Goal: Task Accomplishment & Management: Manage account settings

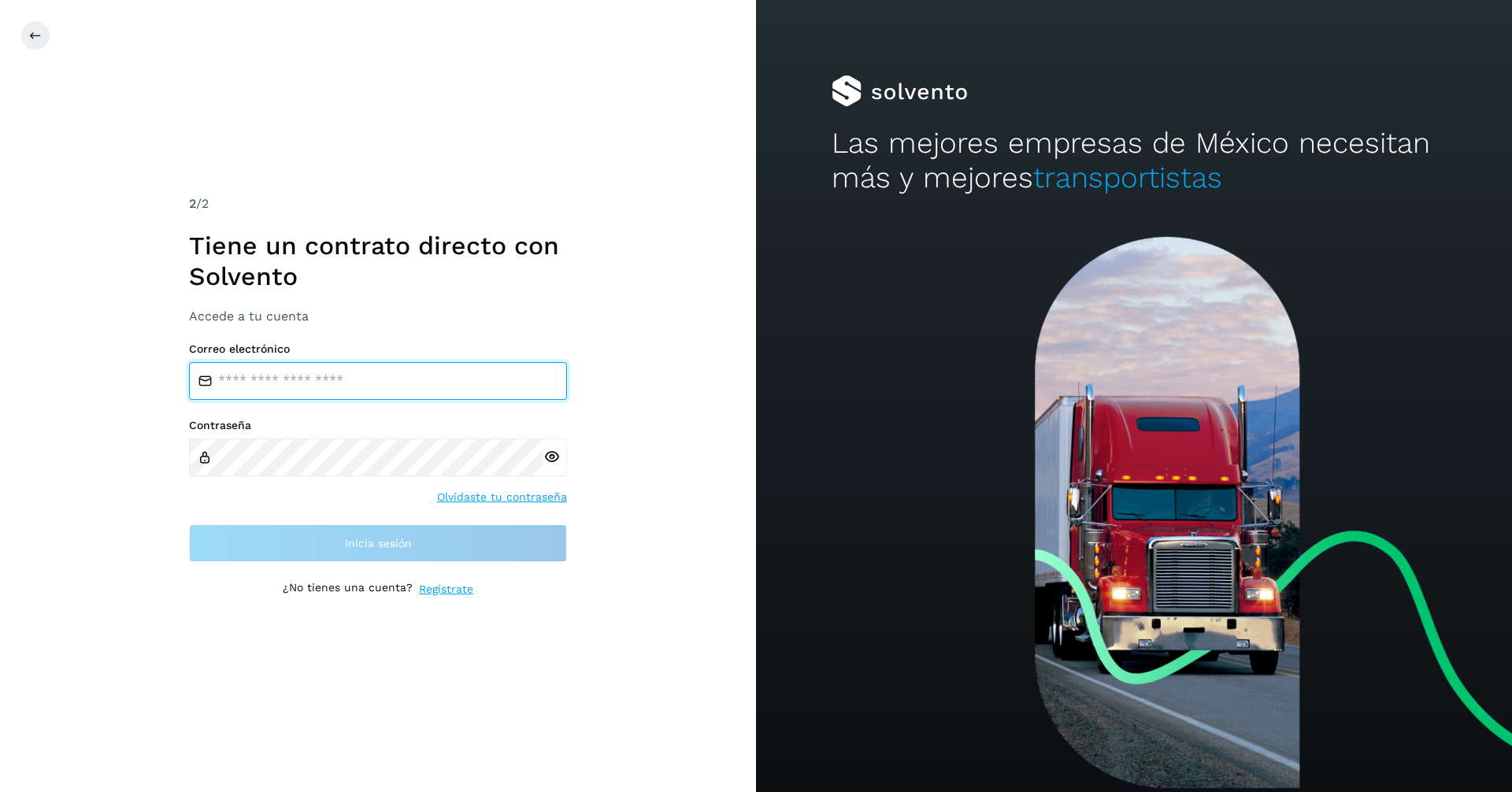
type input "**********"
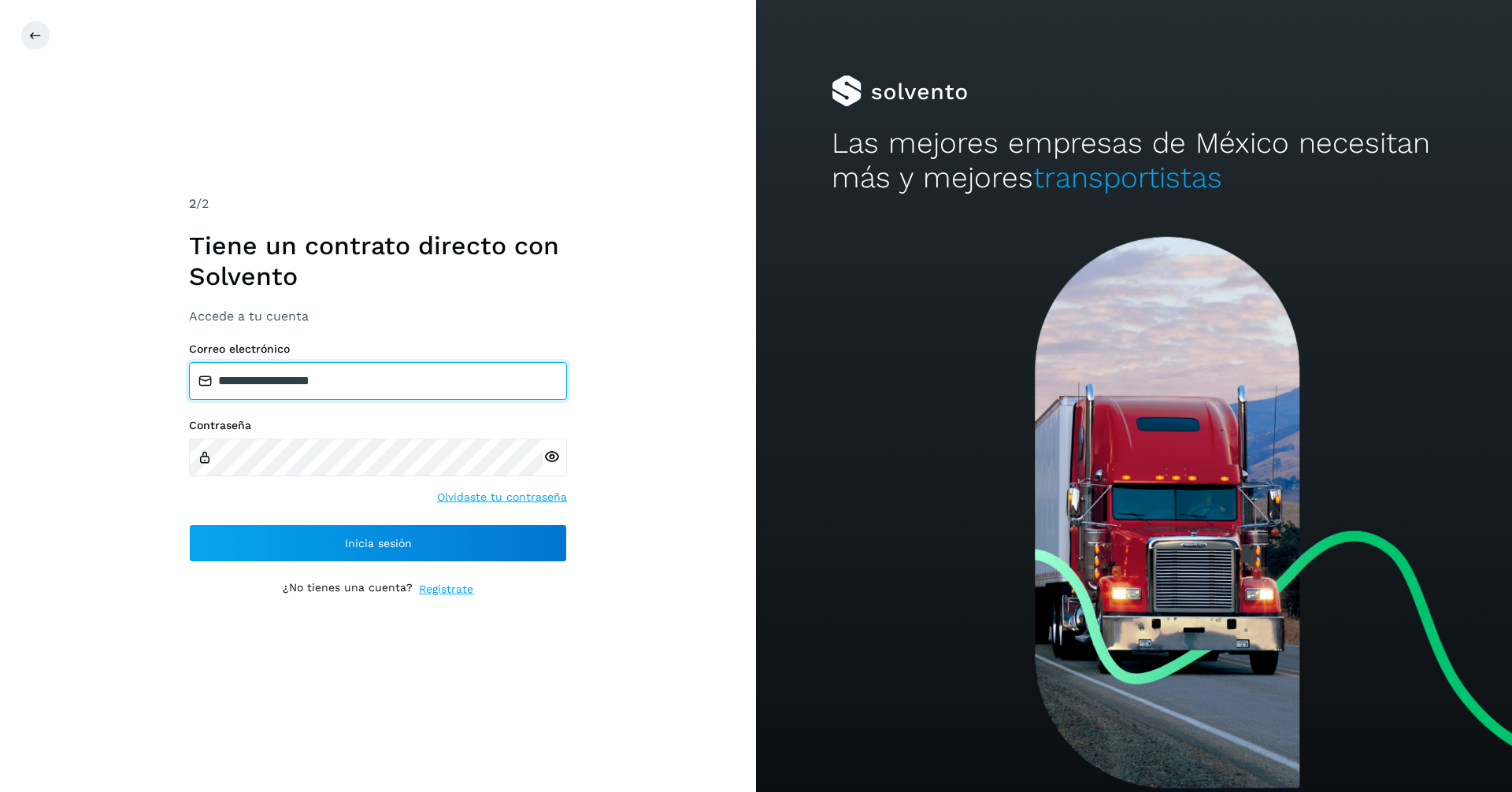
click at [412, 378] on input "**********" at bounding box center [378, 381] width 378 height 38
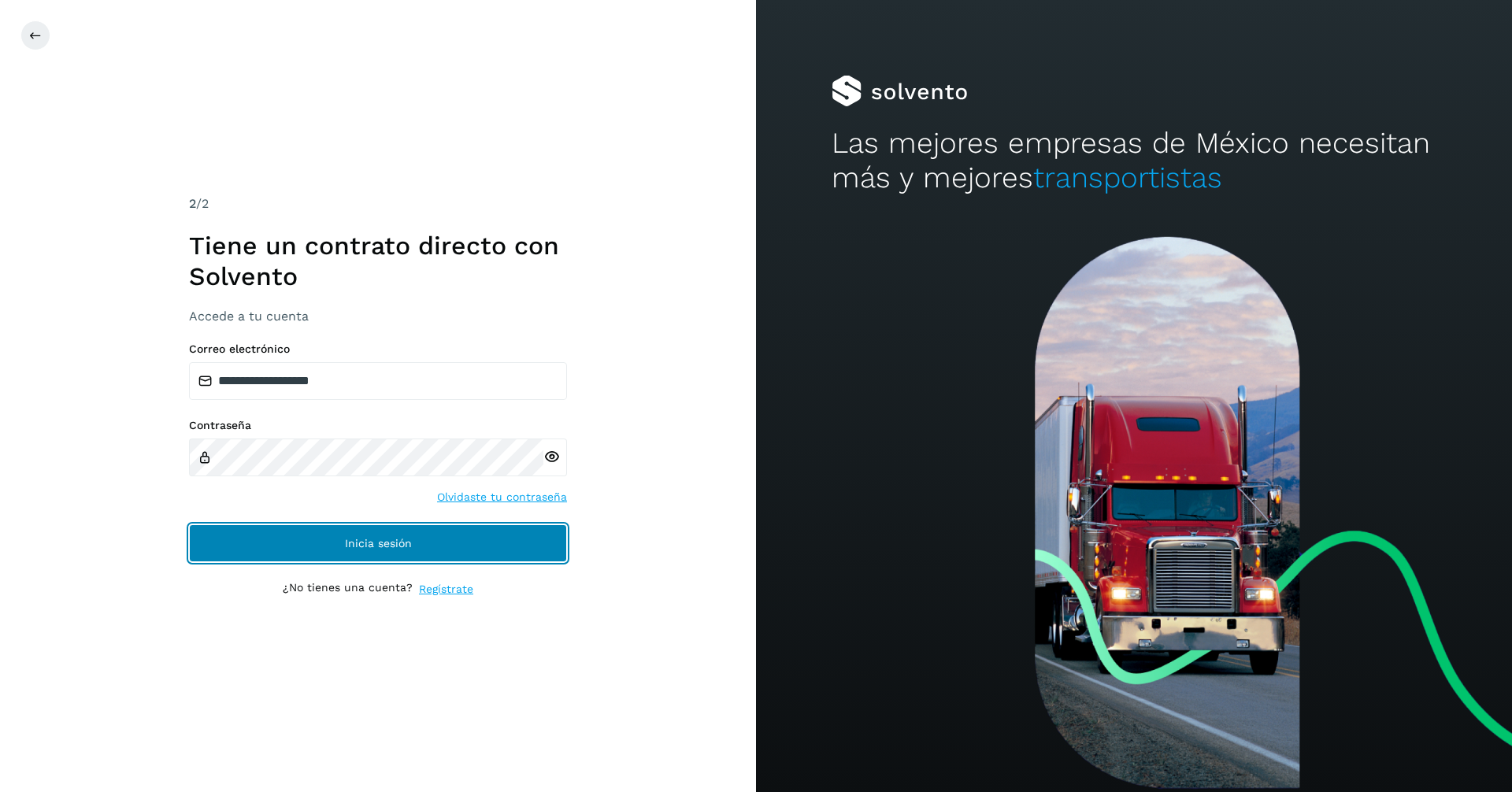
click at [512, 548] on button "Inicia sesión" at bounding box center [378, 543] width 378 height 38
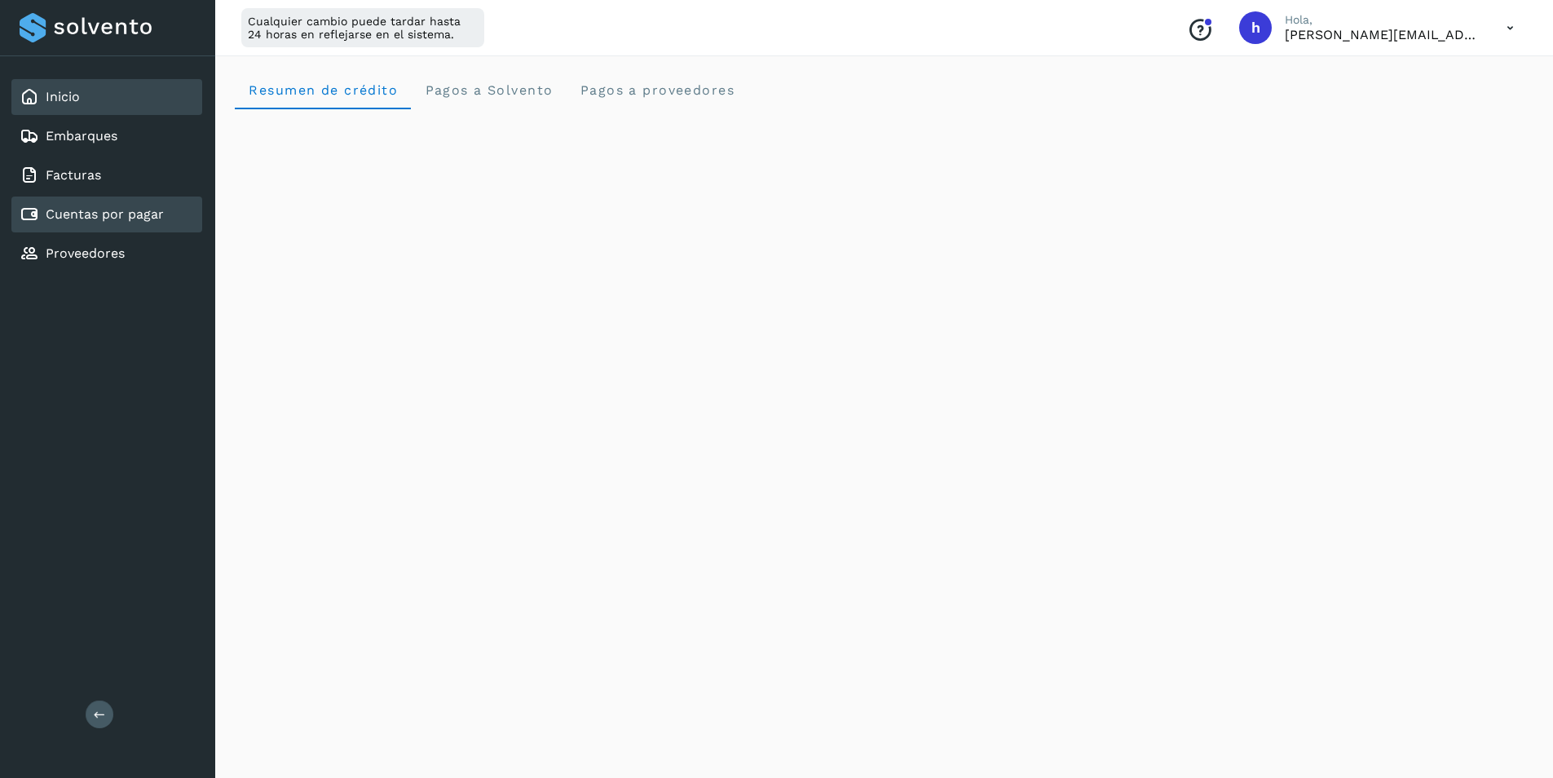
click at [145, 217] on link "Cuentas por pagar" at bounding box center [105, 213] width 118 height 15
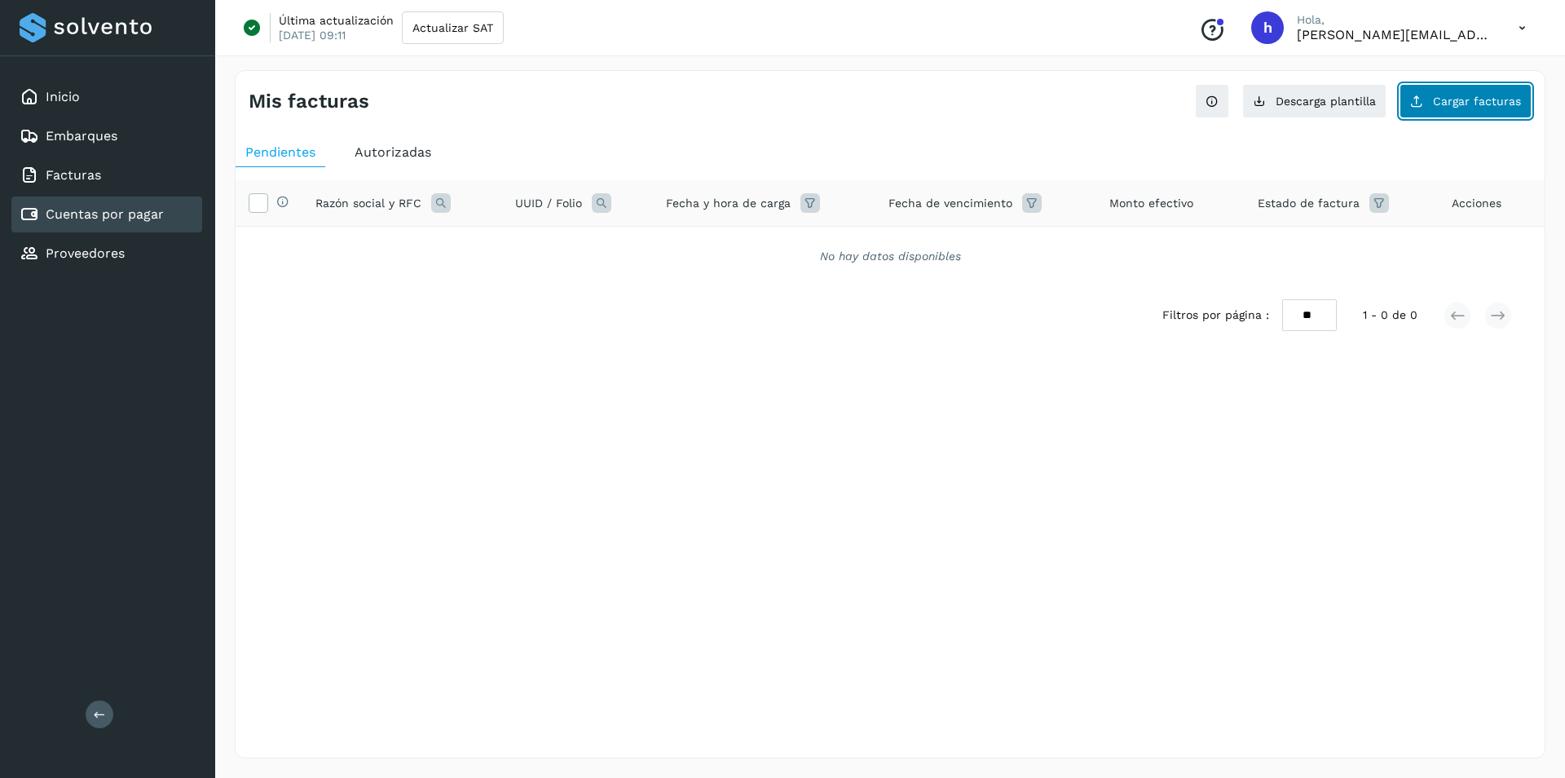
click at [1464, 105] on span "Cargar facturas" at bounding box center [1477, 100] width 88 height 11
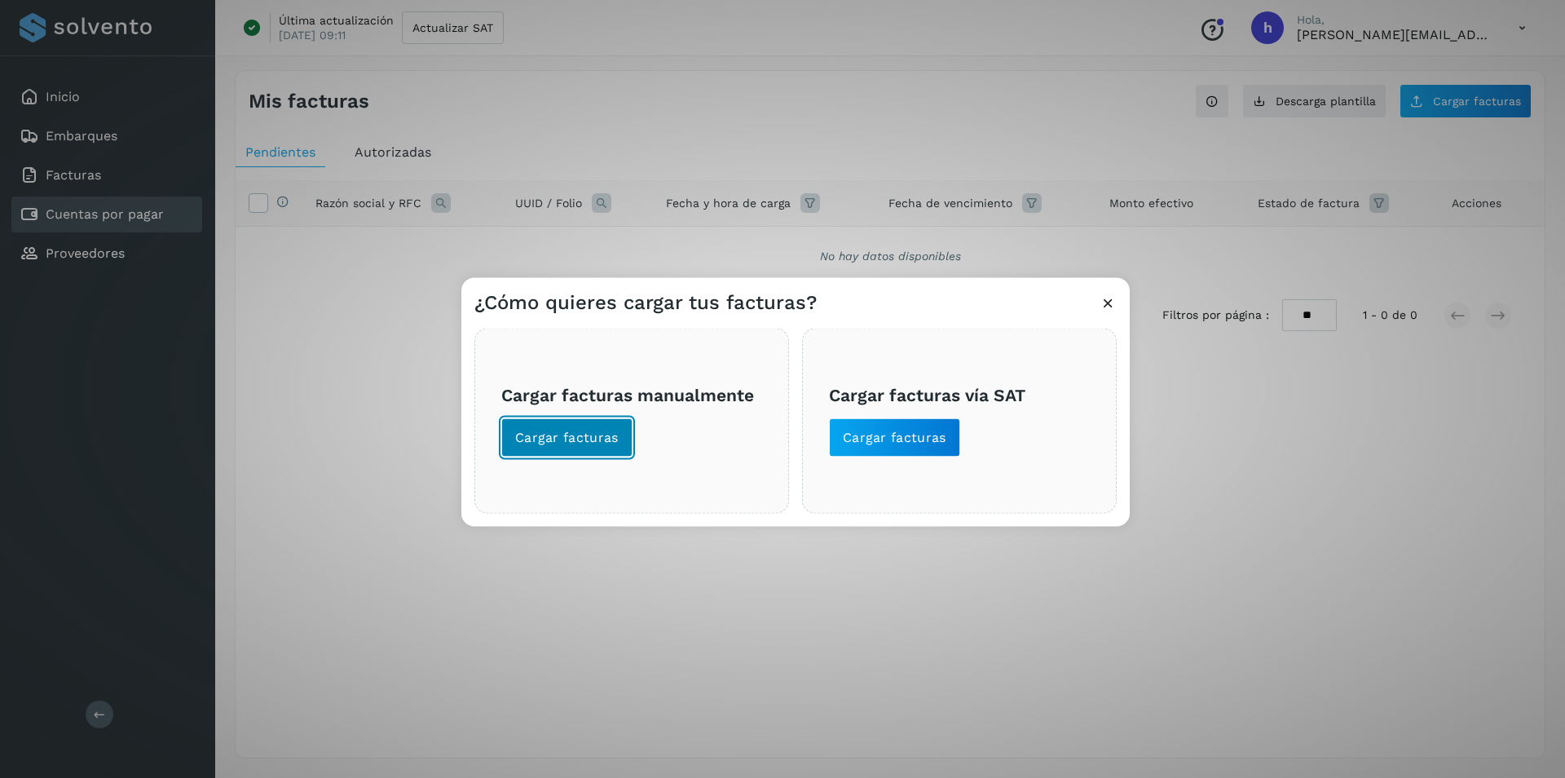
click at [563, 448] on button "Cargar facturas" at bounding box center [566, 437] width 131 height 39
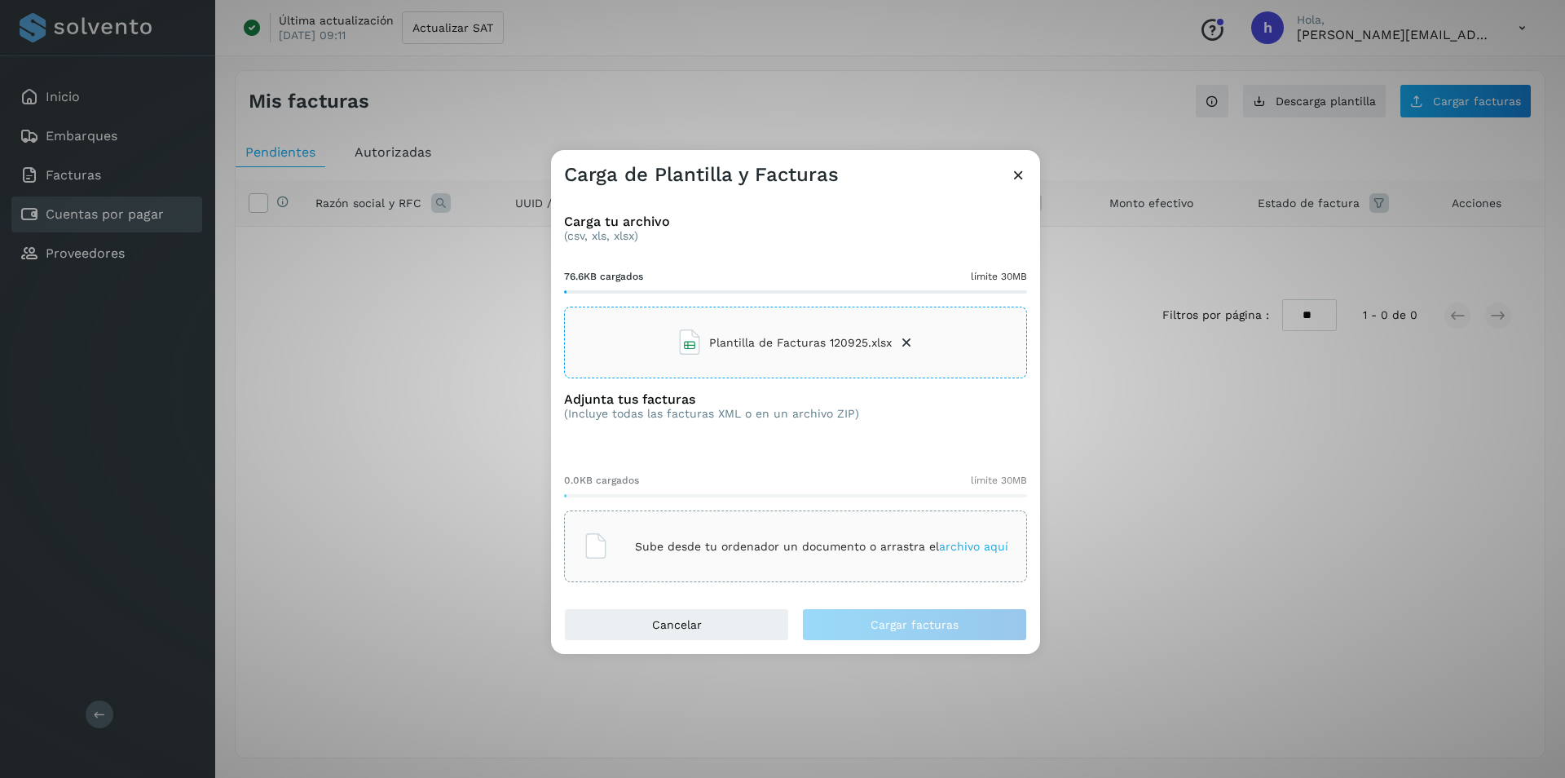
click at [730, 553] on p "Sube desde tu ordenador un documento o arrastra el archivo aquí" at bounding box center [821, 547] width 373 height 14
click at [710, 571] on div "Sube desde tu ordenador un documento o arrastra el archivo aquí" at bounding box center [795, 546] width 463 height 72
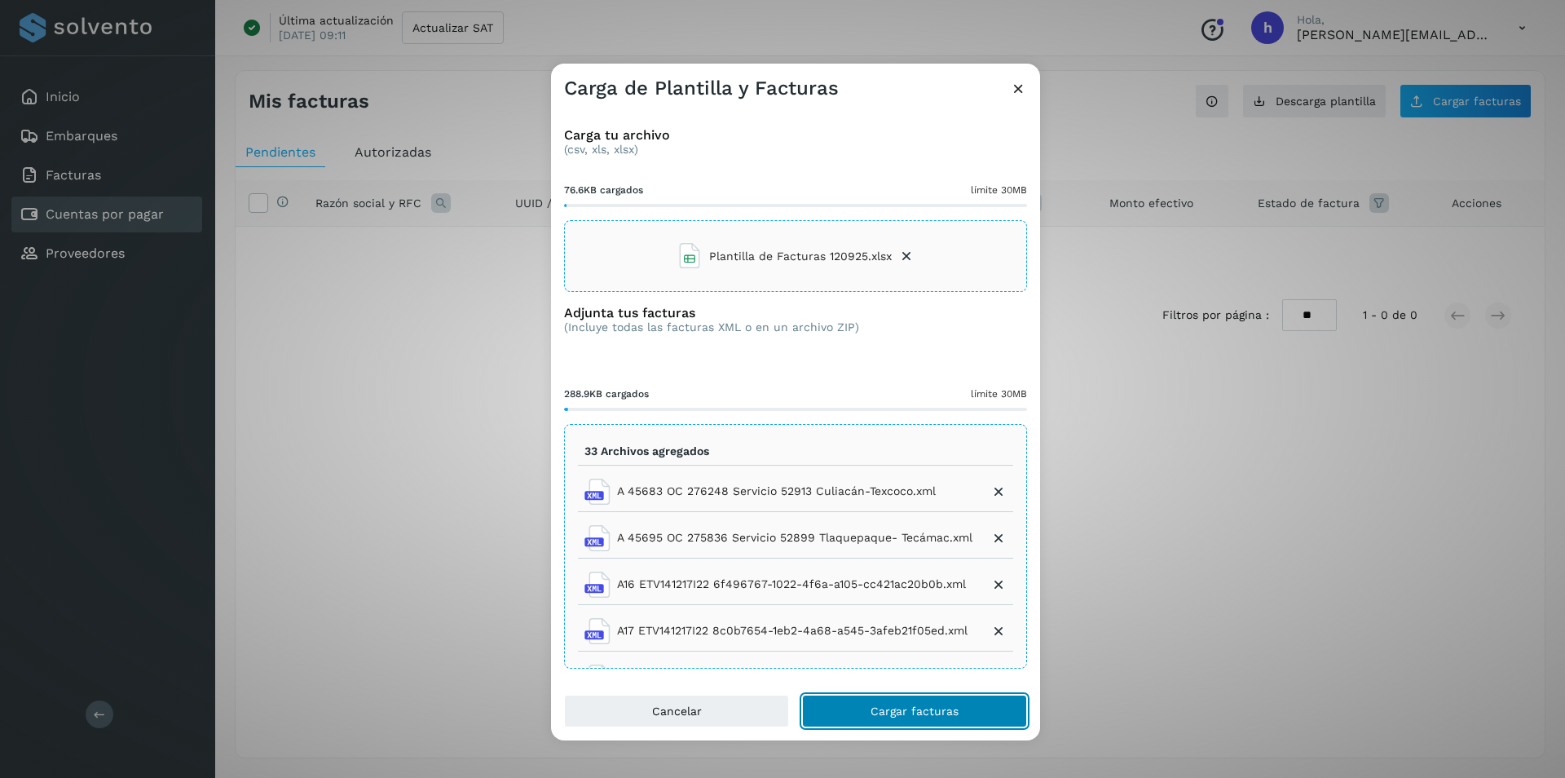
click at [905, 712] on span "Cargar facturas" at bounding box center [915, 710] width 88 height 11
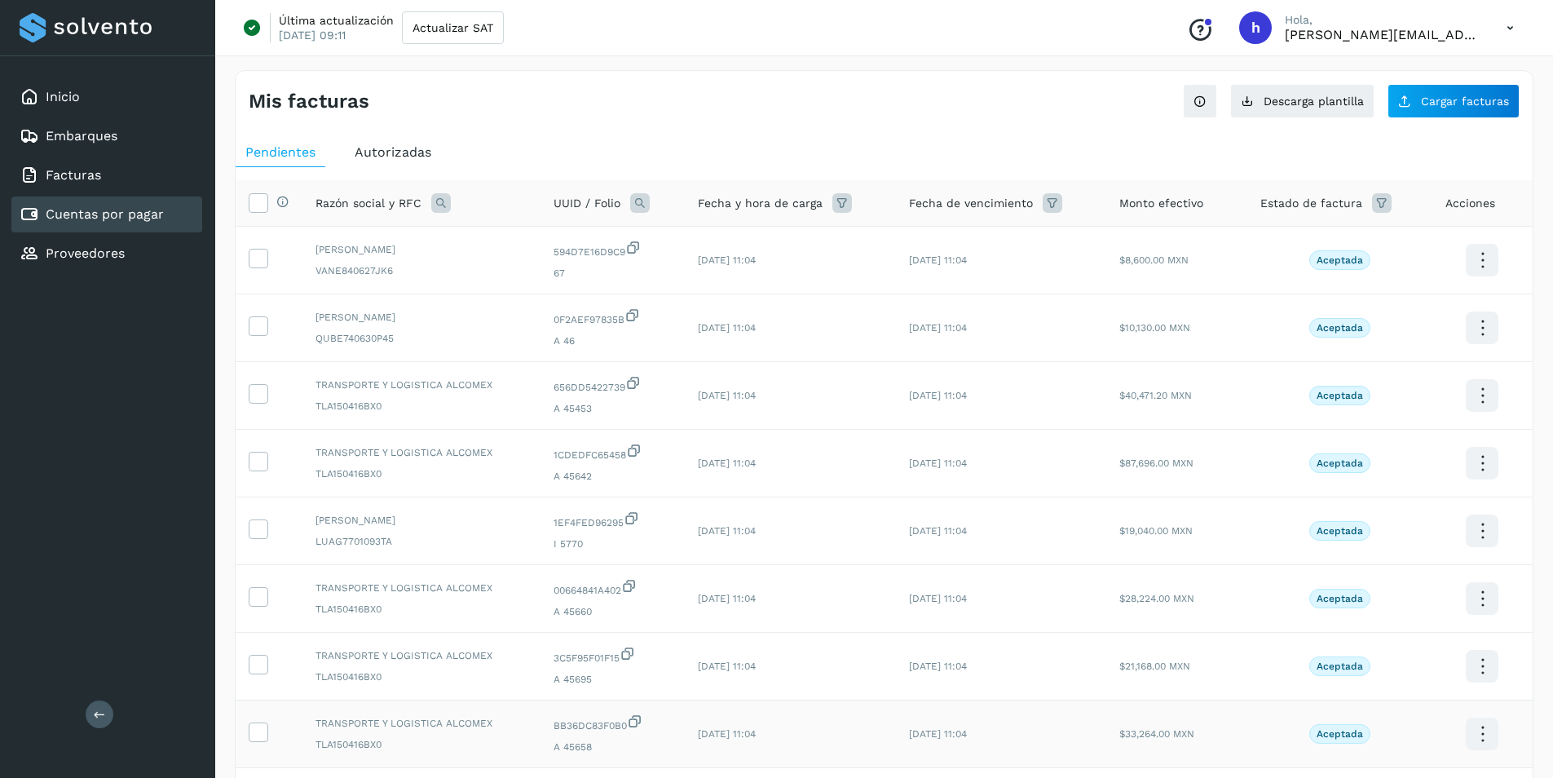
drag, startPoint x: 310, startPoint y: 205, endPoint x: 831, endPoint y: 739, distance: 745.9
click at [831, 739] on table "Selecciona todas las facturas disponibles para autorización Razón social y RFC …" at bounding box center [884, 541] width 1297 height 723
click at [315, 202] on th "Razón social y RFC" at bounding box center [421, 203] width 238 height 46
drag, startPoint x: 318, startPoint y: 202, endPoint x: 434, endPoint y: 537, distance: 354.5
click at [433, 537] on table "Selecciona todas las facturas disponibles para autorización Razón social y RFC …" at bounding box center [884, 541] width 1297 height 723
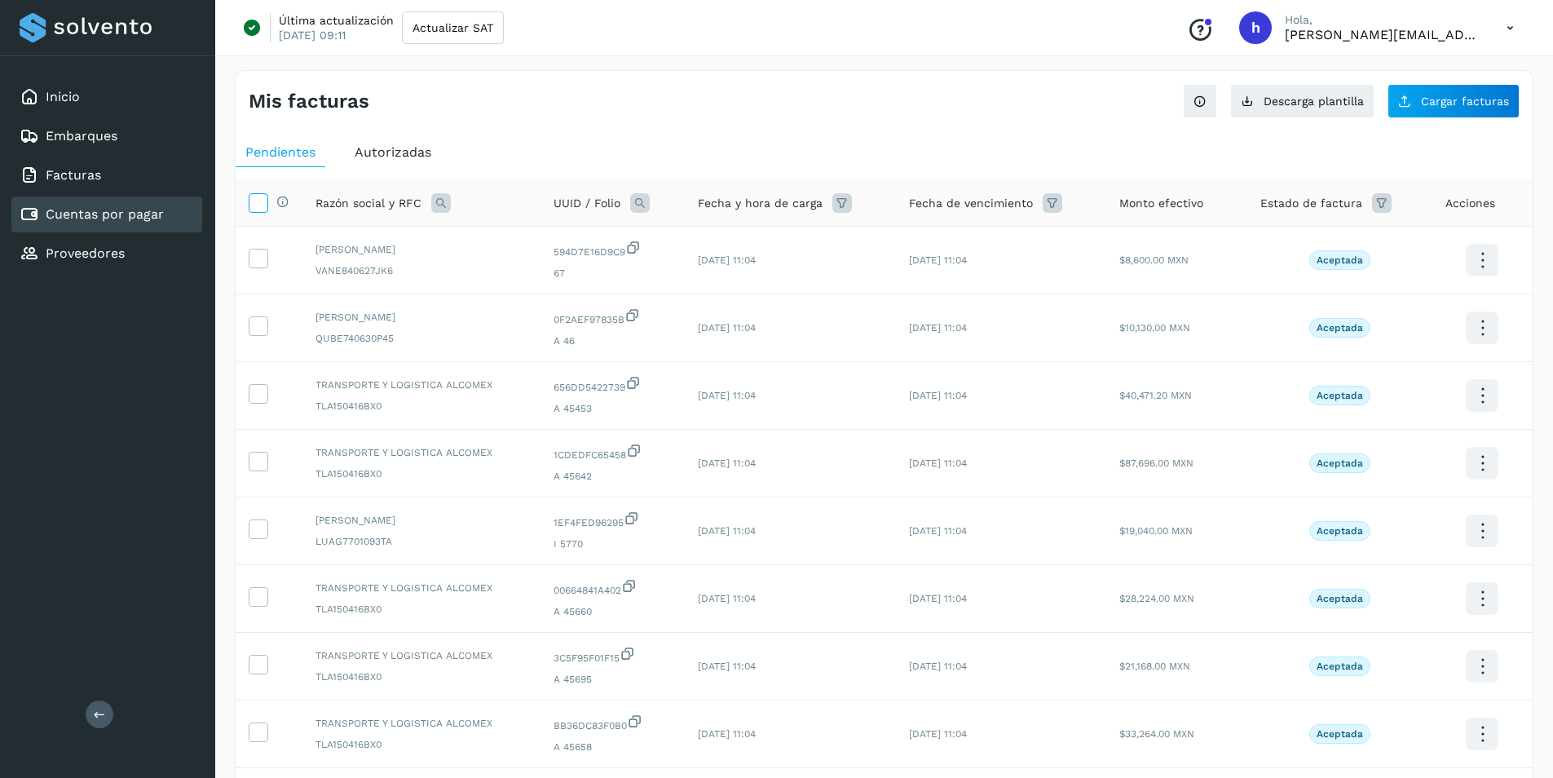
click at [257, 202] on icon at bounding box center [257, 201] width 17 height 17
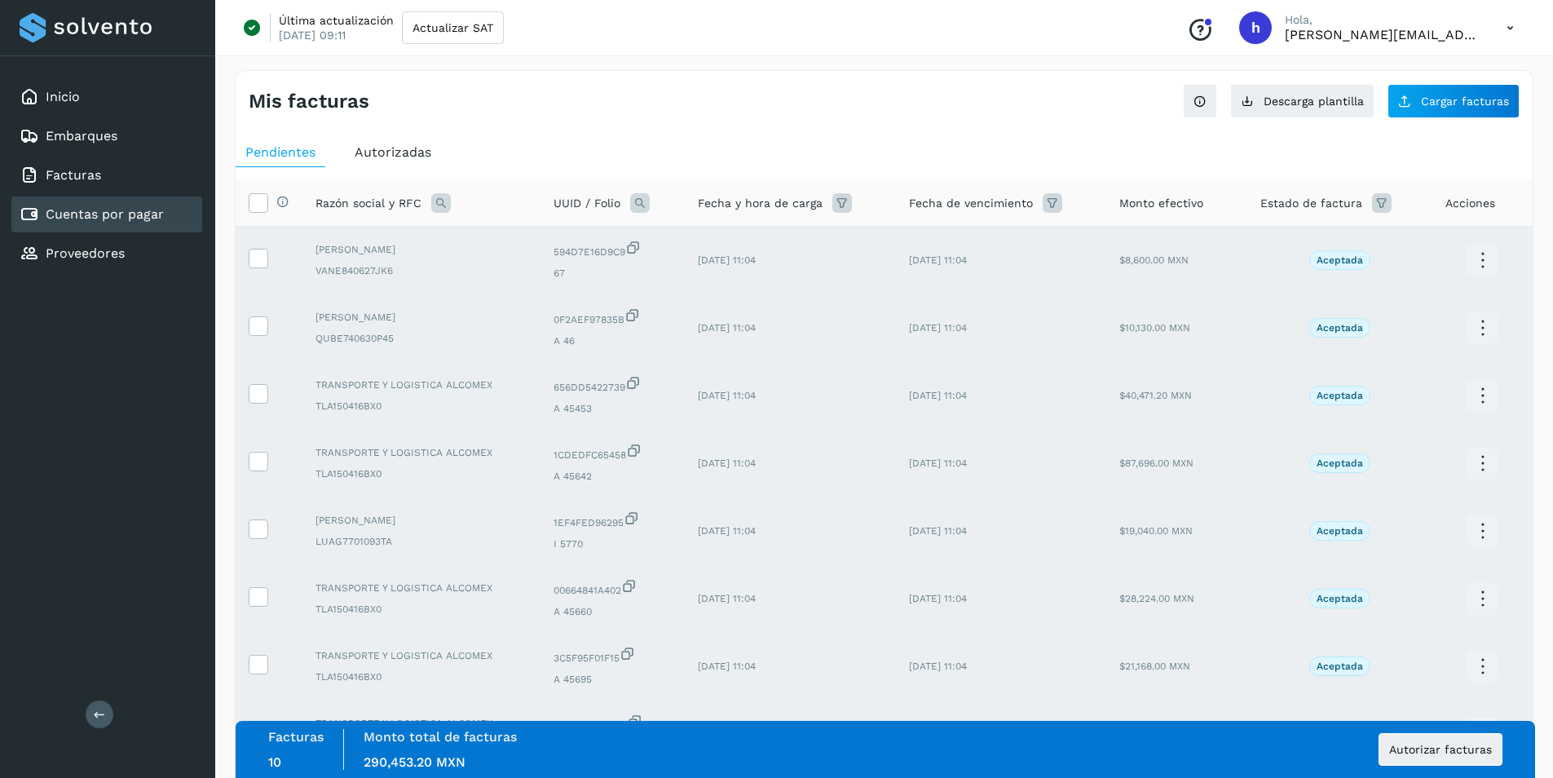
drag, startPoint x: 426, startPoint y: 342, endPoint x: 804, endPoint y: 130, distance: 432.8
click at [804, 130] on div "Mis facturas Ver instrucciones para cargar Facturas Descarga plantilla Cargar f…" at bounding box center [884, 546] width 1299 height 952
click at [405, 284] on td "[PERSON_NAME] VANE840627JK6" at bounding box center [421, 261] width 238 height 68
click at [256, 204] on icon at bounding box center [257, 201] width 17 height 17
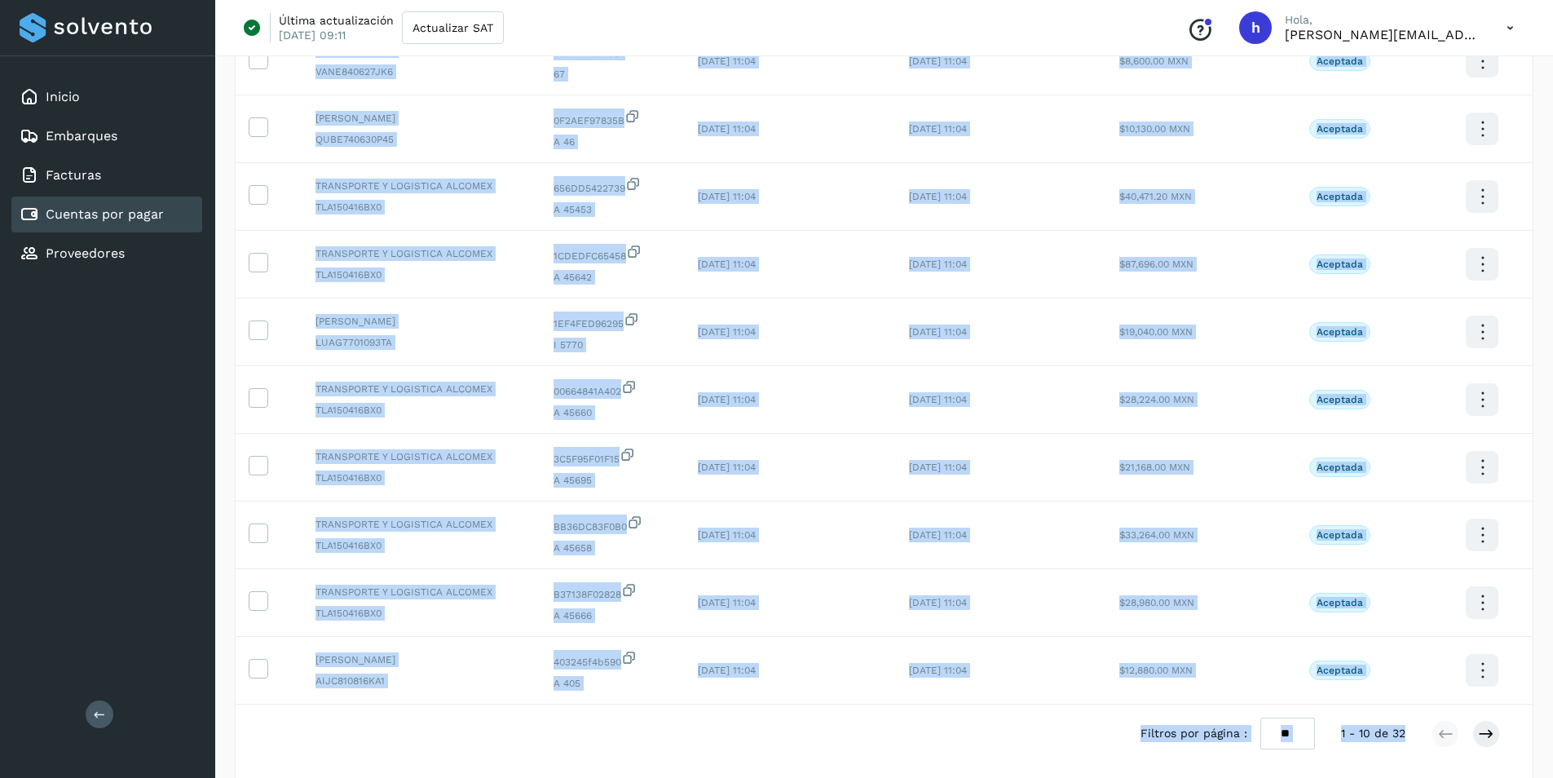
scroll to position [264, 0]
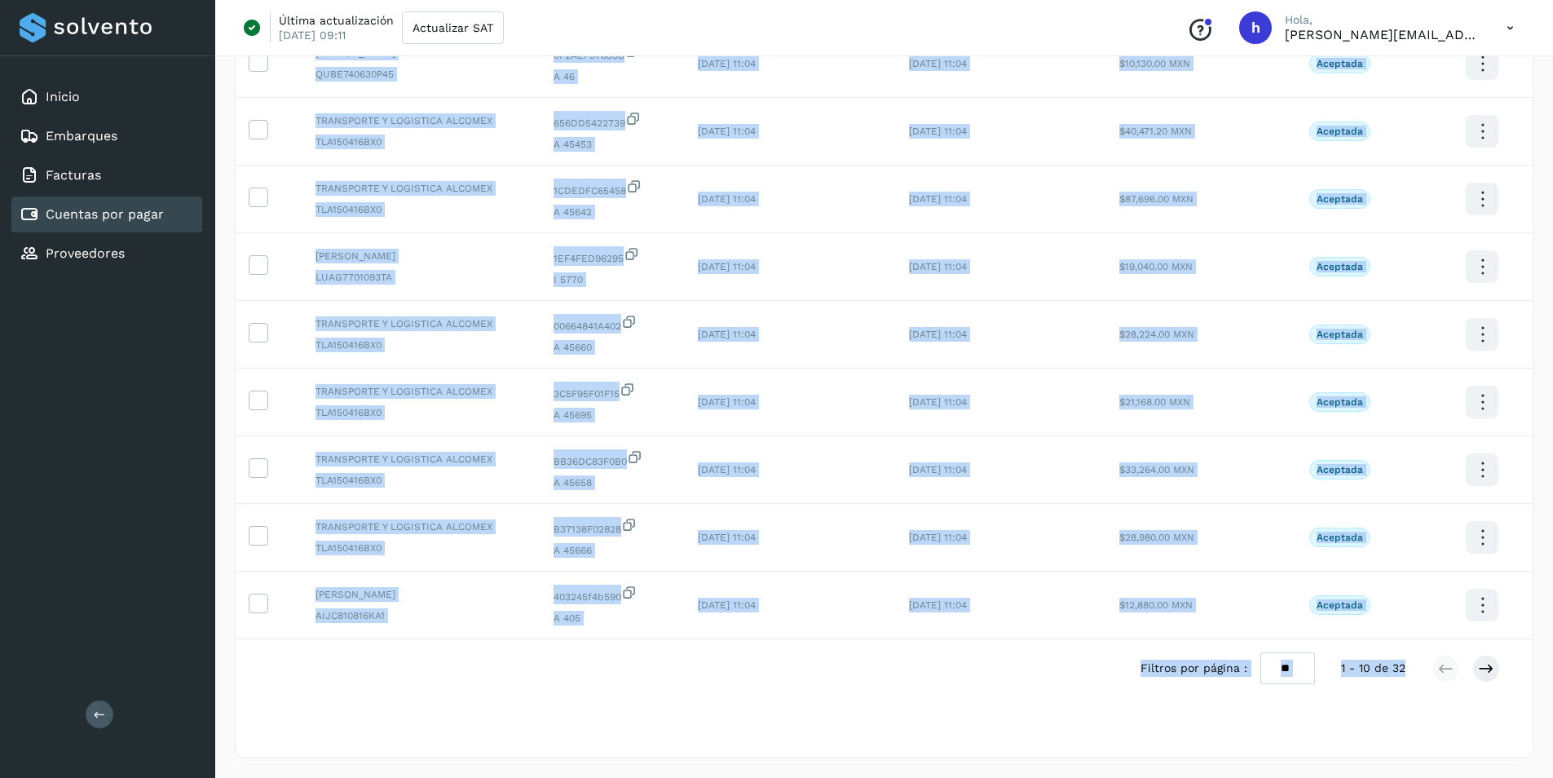
drag, startPoint x: 311, startPoint y: 258, endPoint x: 1326, endPoint y: 755, distance: 1130.5
click at [1326, 755] on div "Pendientes Autorizadas Selecciona todas las facturas disponibles para autorizac…" at bounding box center [884, 312] width 1297 height 890
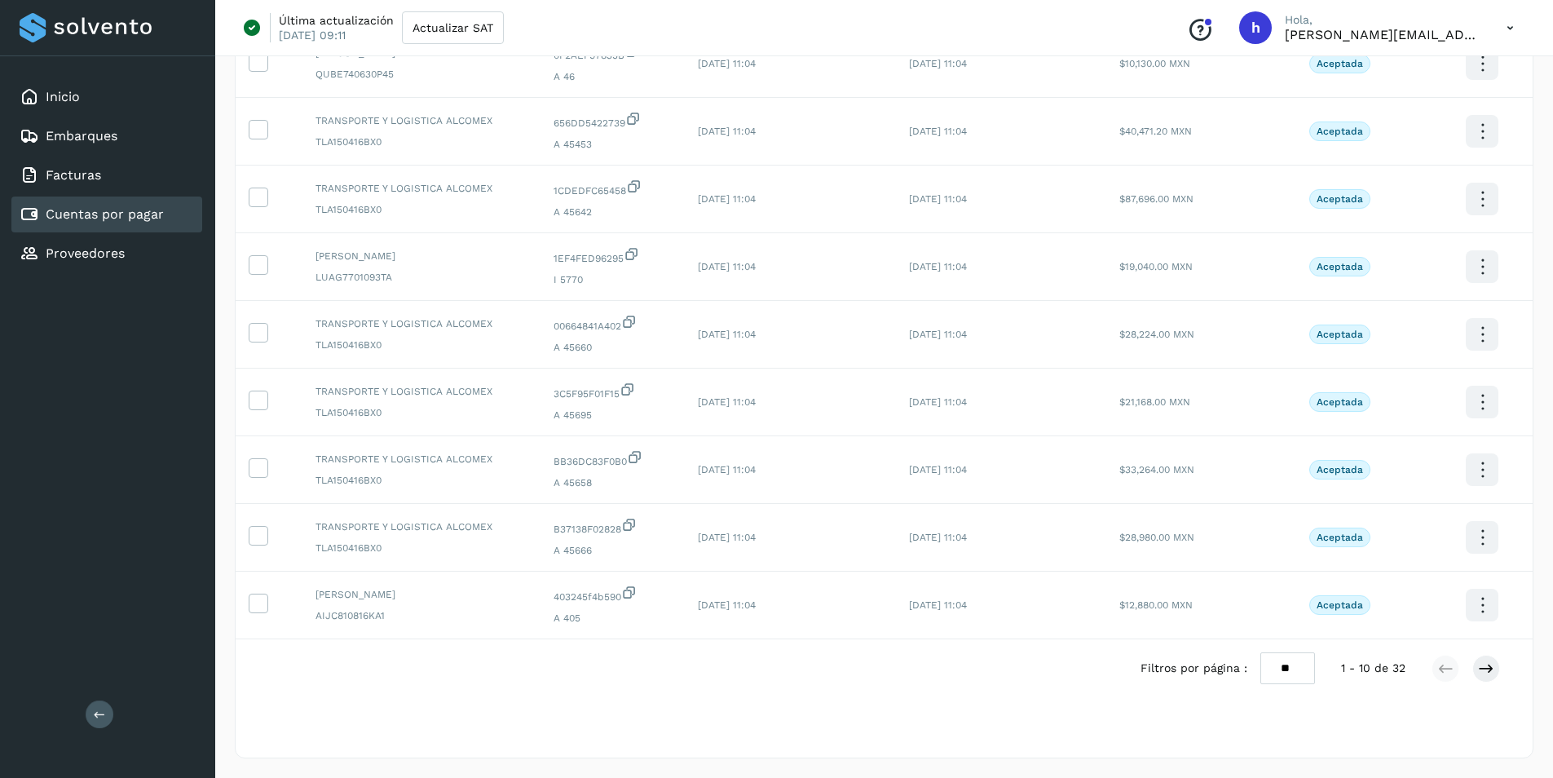
click at [1290, 741] on div "Selecciona una fecha" at bounding box center [884, 737] width 1297 height 27
click at [1299, 667] on select "** ** **" at bounding box center [1287, 668] width 55 height 32
select select "**"
click at [1270, 652] on select "** ** **" at bounding box center [1287, 668] width 55 height 32
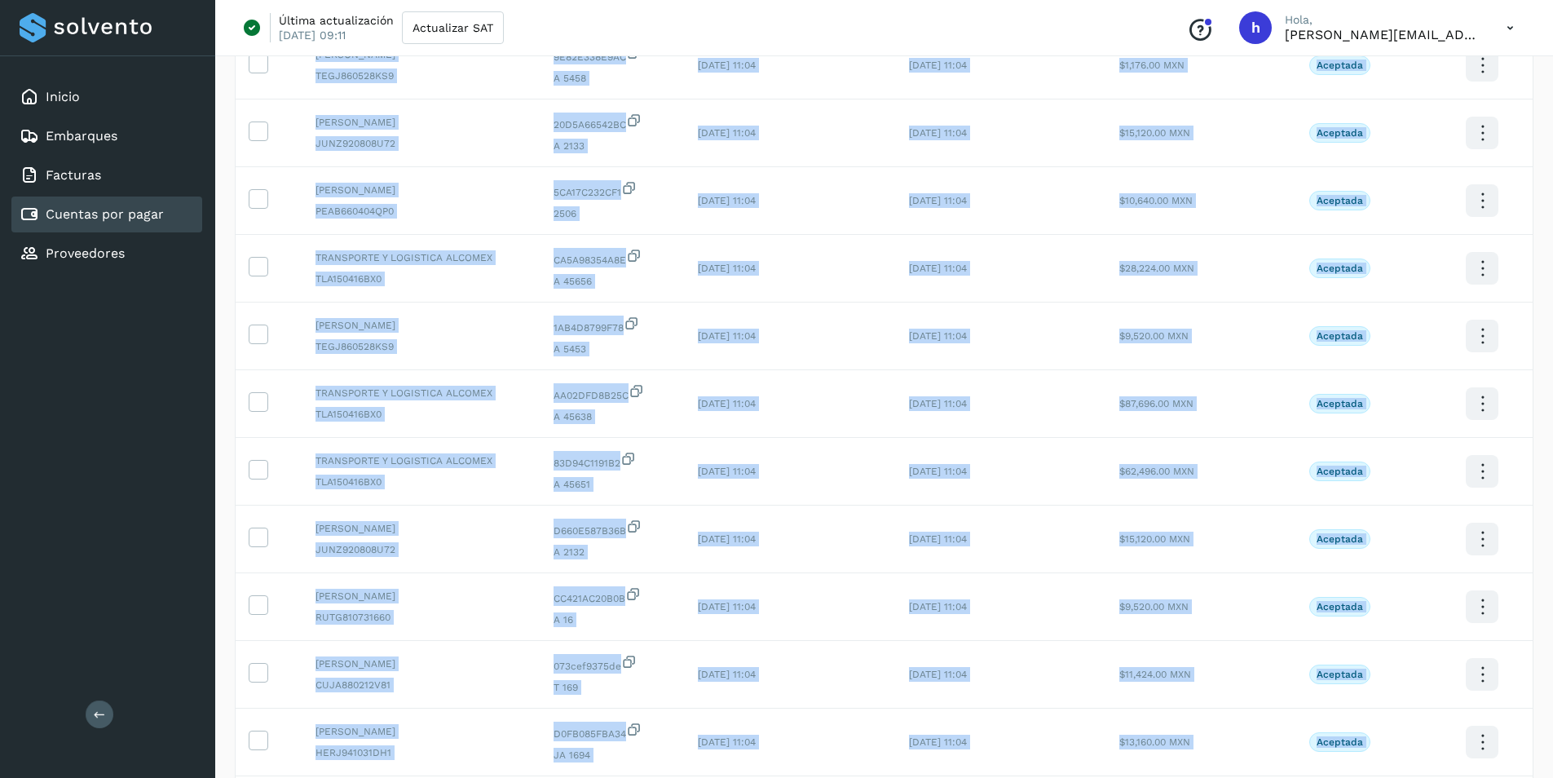
scroll to position [1753, 0]
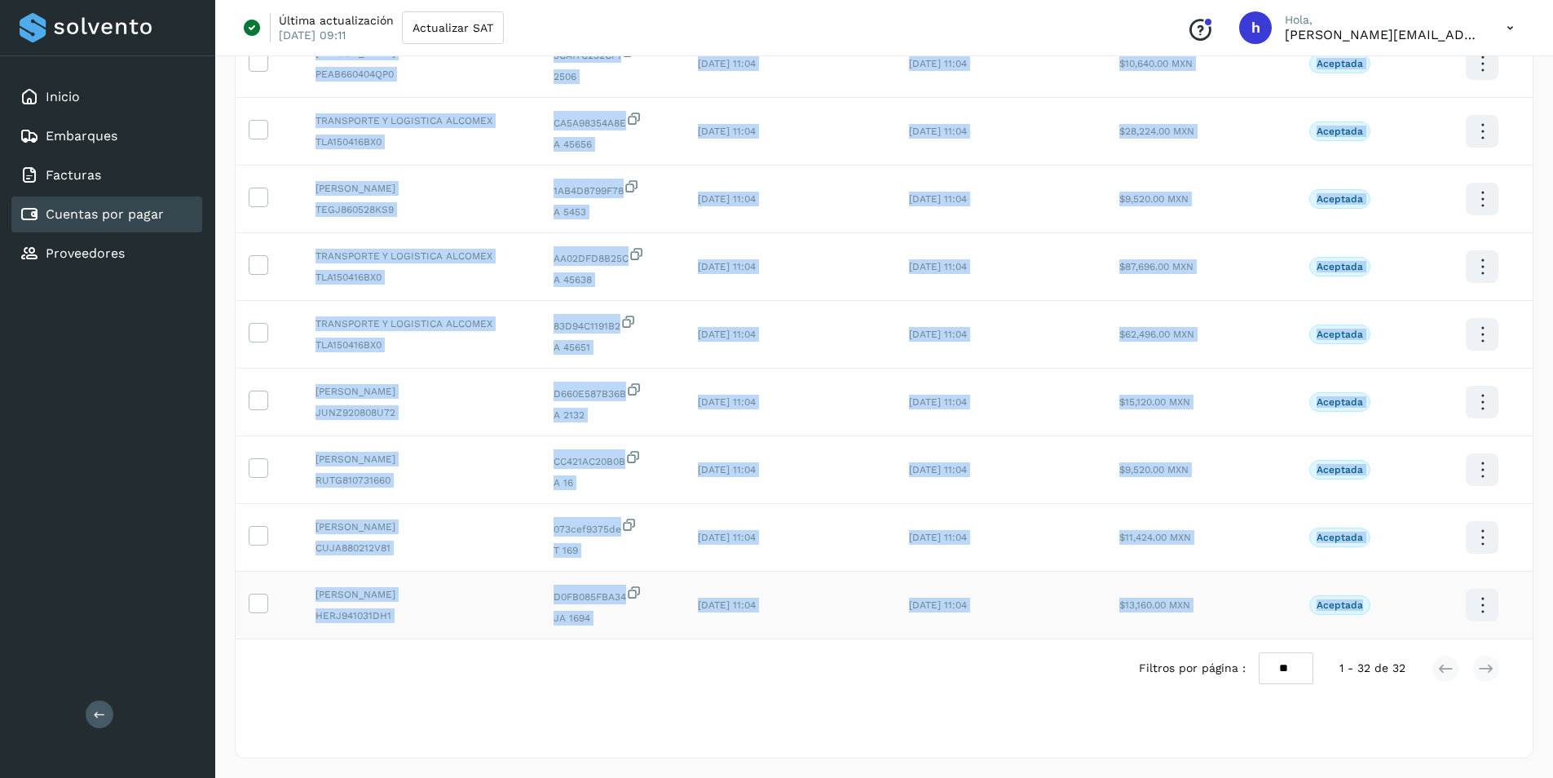
drag, startPoint x: 308, startPoint y: 254, endPoint x: 1509, endPoint y: 623, distance: 1256.2
copy tbody "[PERSON_NAME] VANE840627JK6 594D7E16D9C9 67 [DATE] 11:04 [DATE] 11:04 $8,600.00…"
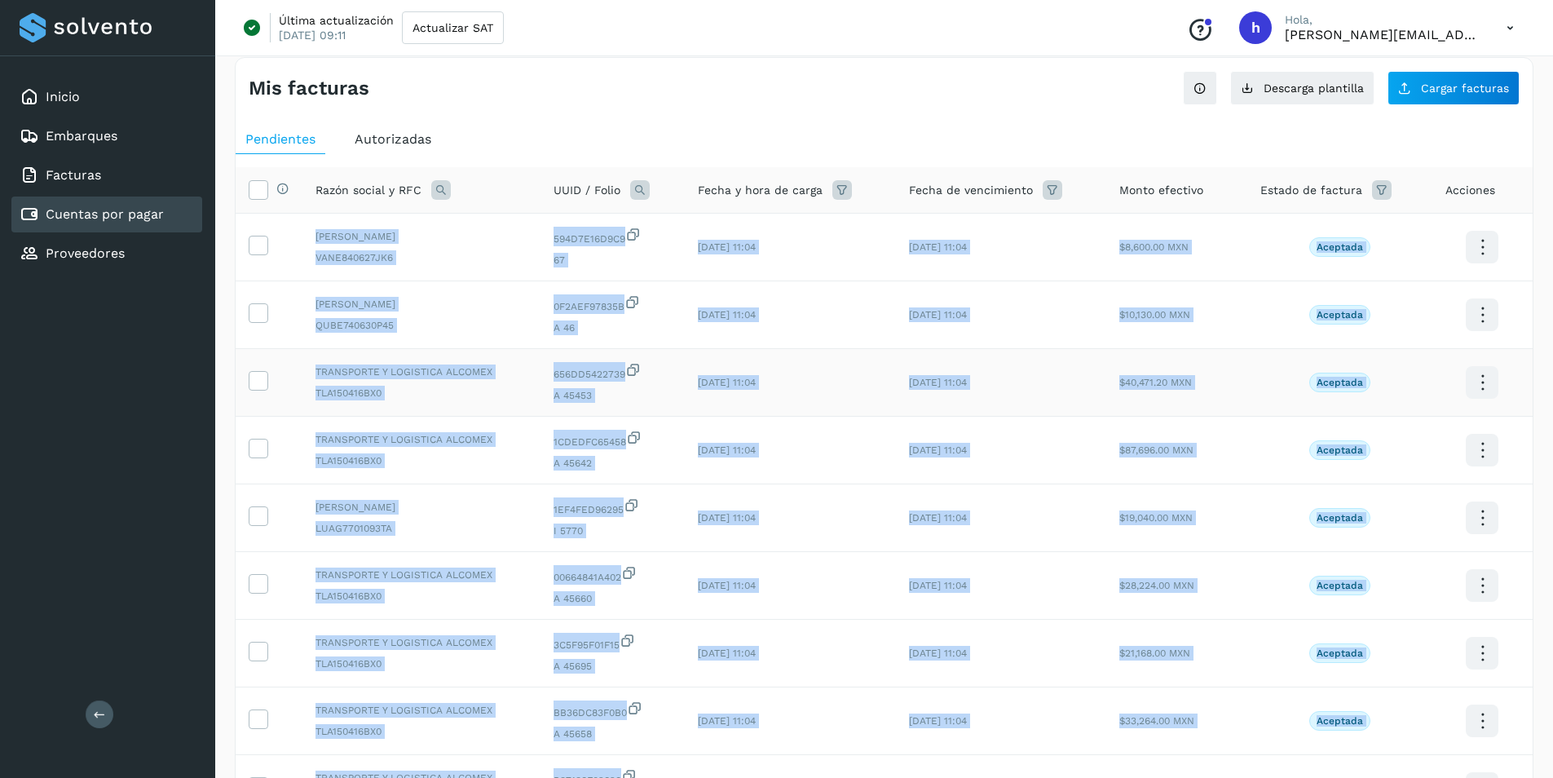
scroll to position [0, 0]
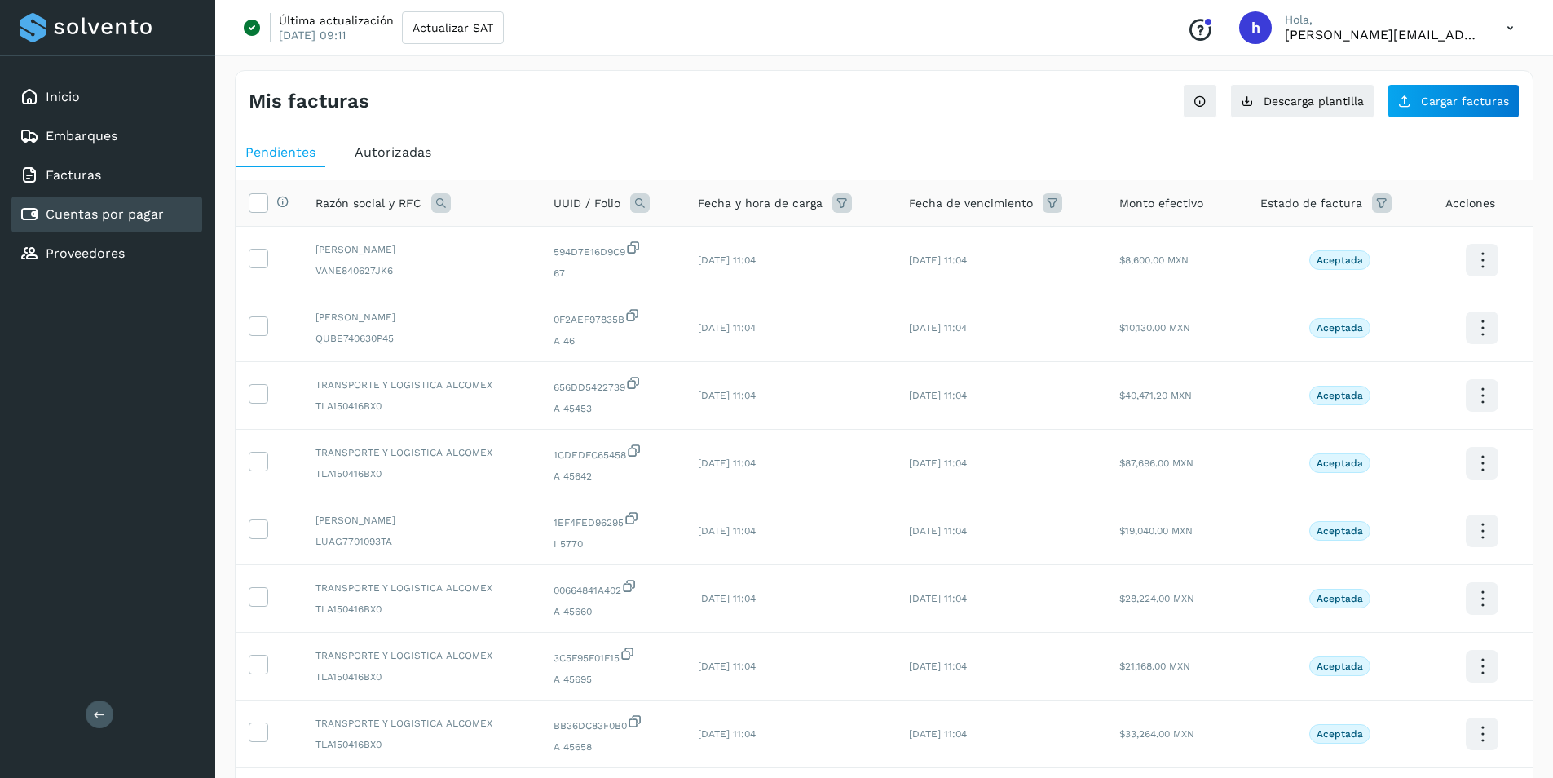
click at [610, 103] on div "Mis facturas" at bounding box center [567, 102] width 636 height 24
click at [259, 208] on icon at bounding box center [257, 201] width 17 height 17
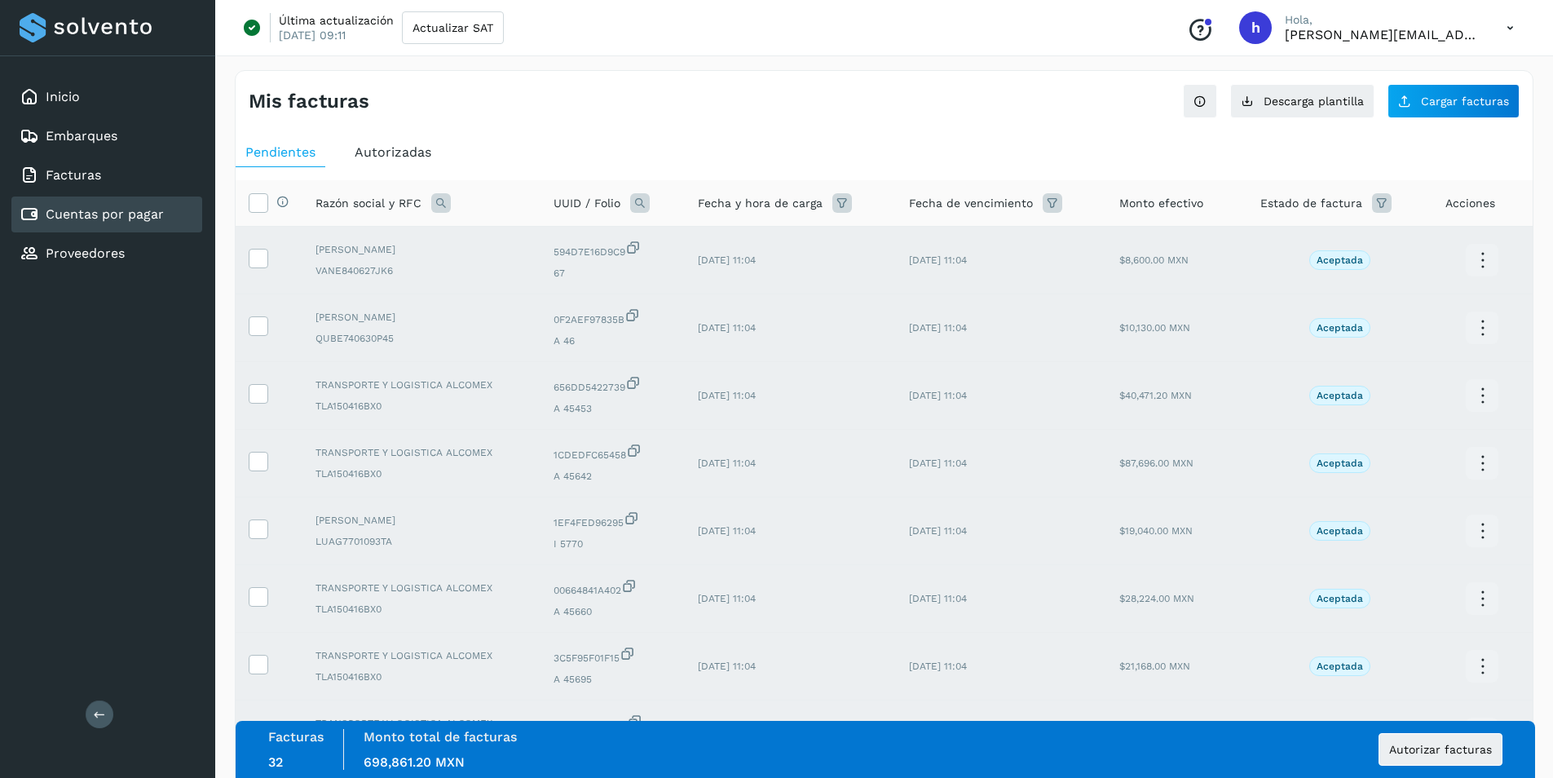
click at [431, 202] on icon at bounding box center [441, 203] width 20 height 20
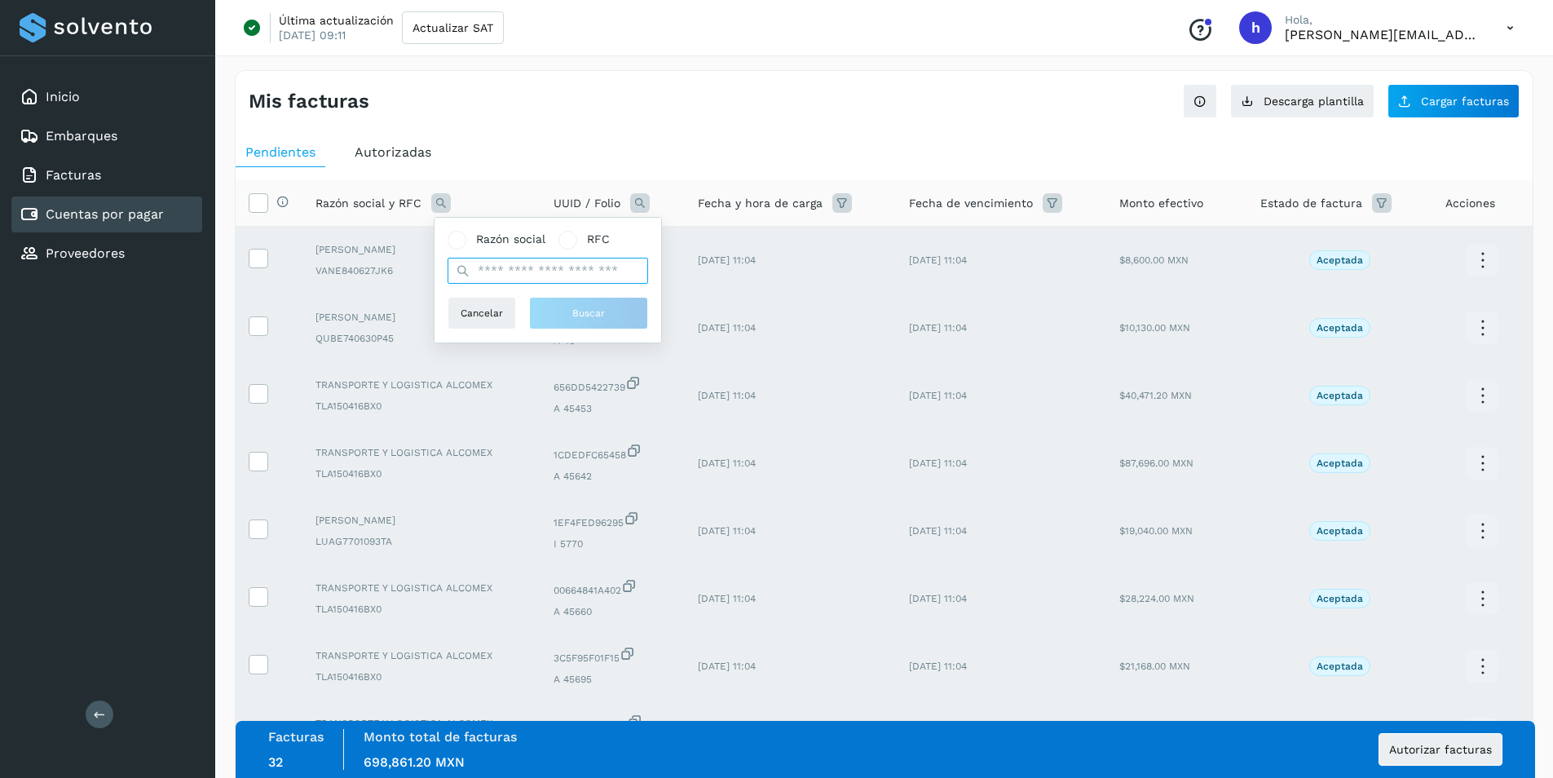
click at [520, 267] on input "text" at bounding box center [548, 271] width 201 height 26
type input "*****"
click at [579, 322] on button "Buscar" at bounding box center [588, 313] width 119 height 33
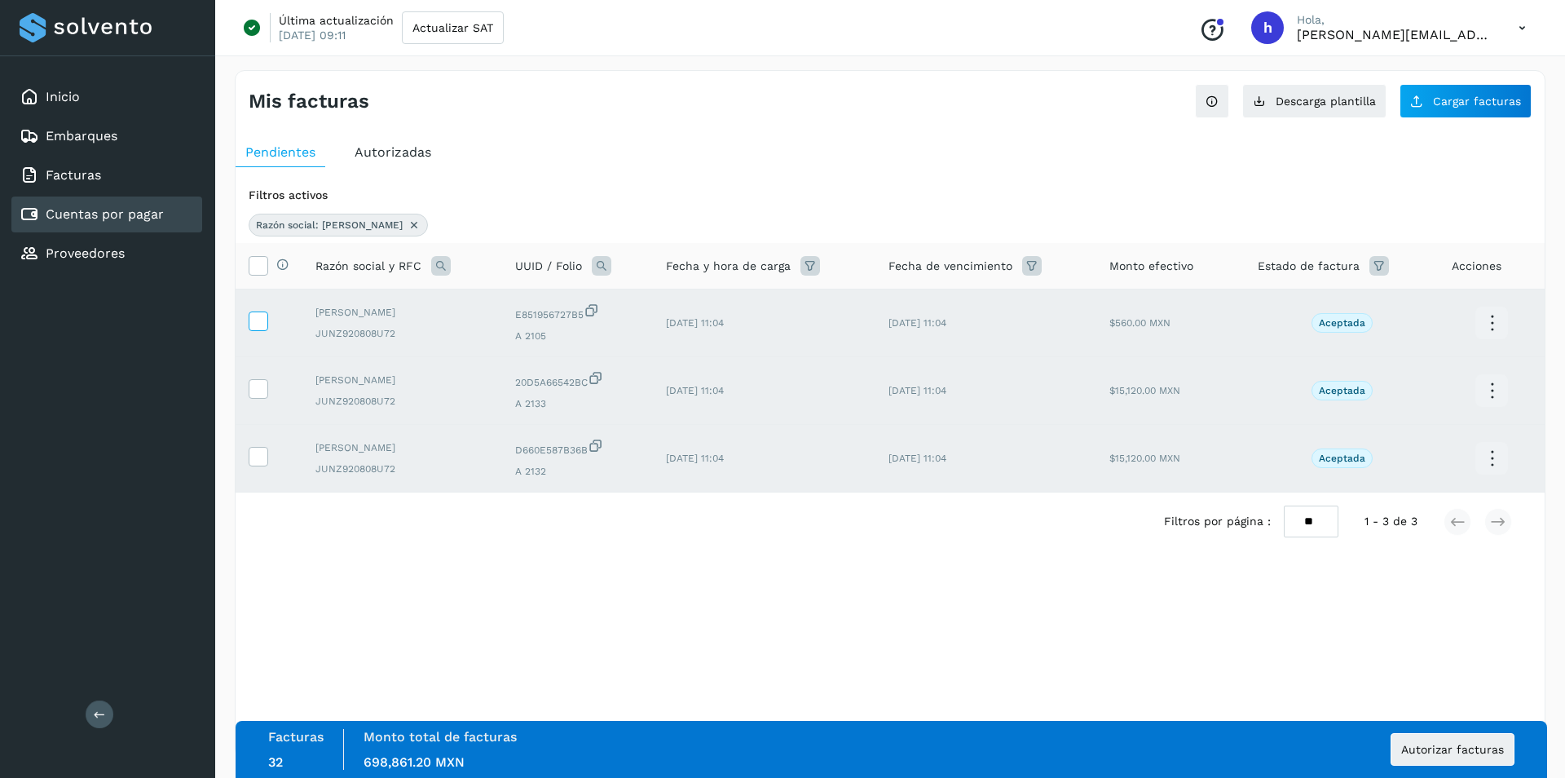
click at [261, 324] on icon at bounding box center [257, 319] width 17 height 17
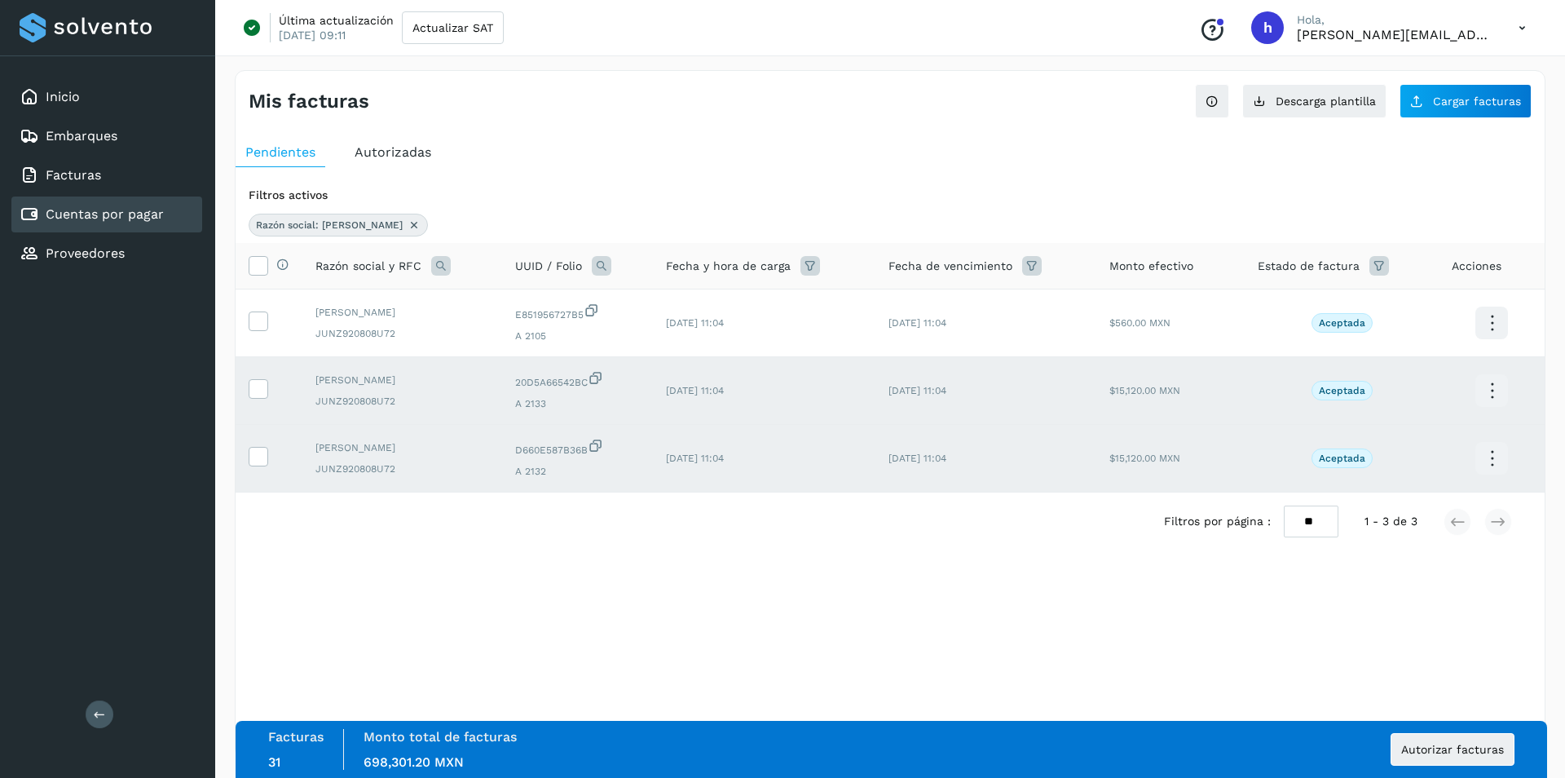
click at [1488, 388] on icon at bounding box center [1492, 391] width 38 height 38
click at [598, 606] on div at bounding box center [782, 389] width 1565 height 778
drag, startPoint x: 253, startPoint y: 392, endPoint x: 690, endPoint y: 646, distance: 505.1
click at [690, 646] on div "Mis facturas Ver instrucciones para cargar Facturas Descarga plantilla Cargar f…" at bounding box center [890, 414] width 1311 height 688
click at [1462, 96] on span "Cargar facturas" at bounding box center [1477, 100] width 88 height 11
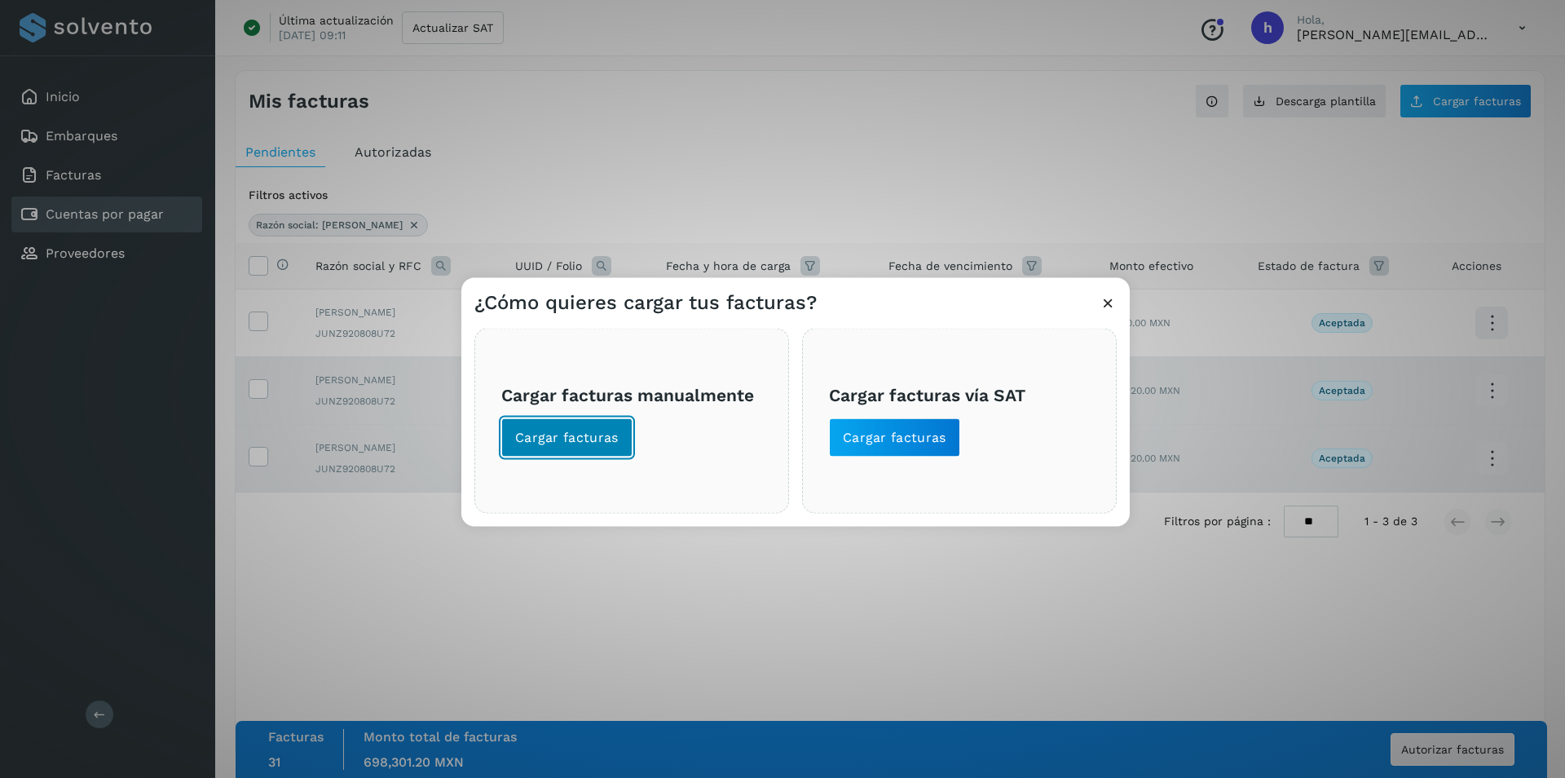
click at [589, 433] on span "Cargar facturas" at bounding box center [567, 438] width 104 height 18
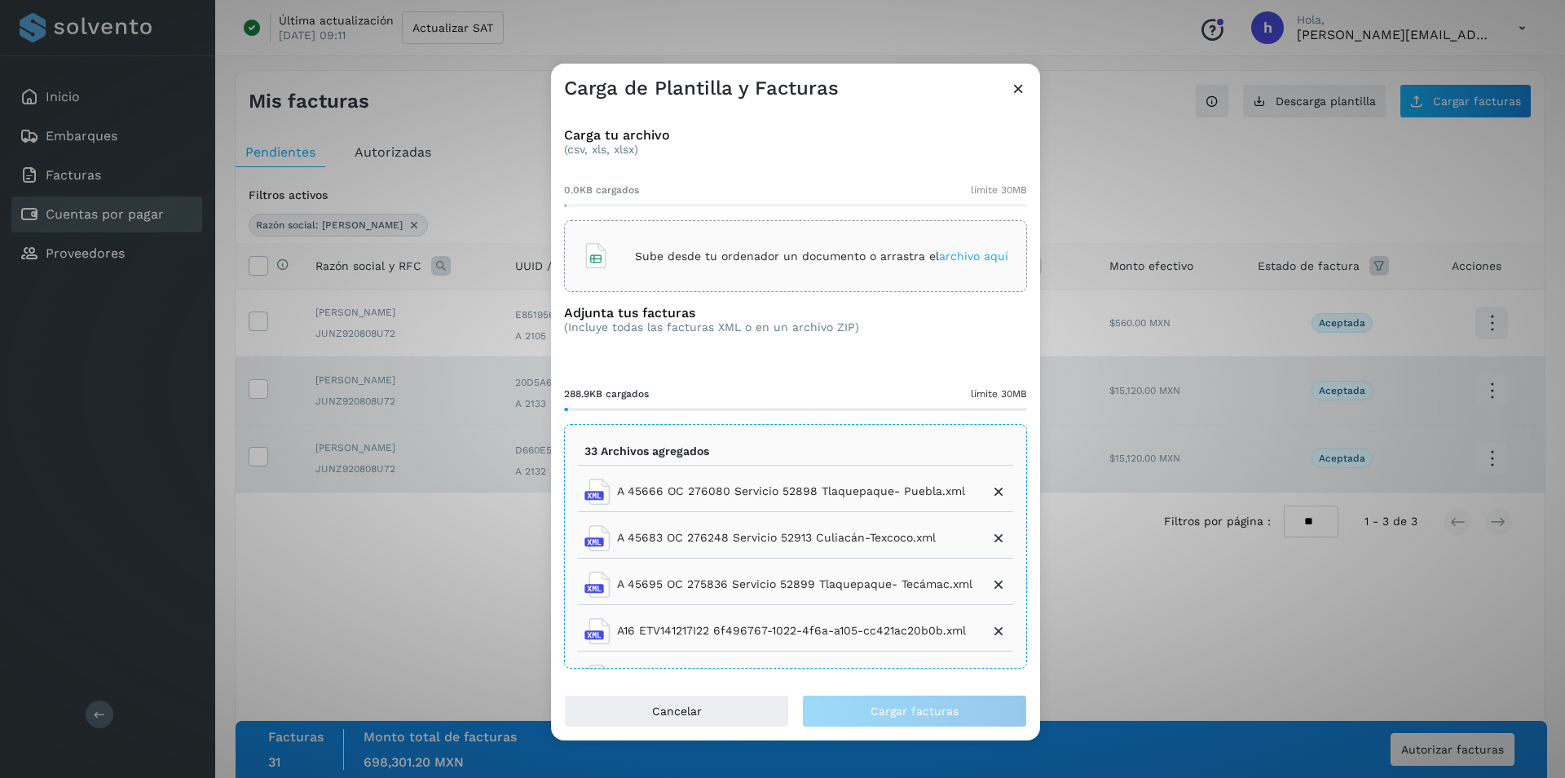
click at [787, 271] on div "Sube desde tu ordenador un documento o arrastra el archivo aquí" at bounding box center [795, 256] width 425 height 44
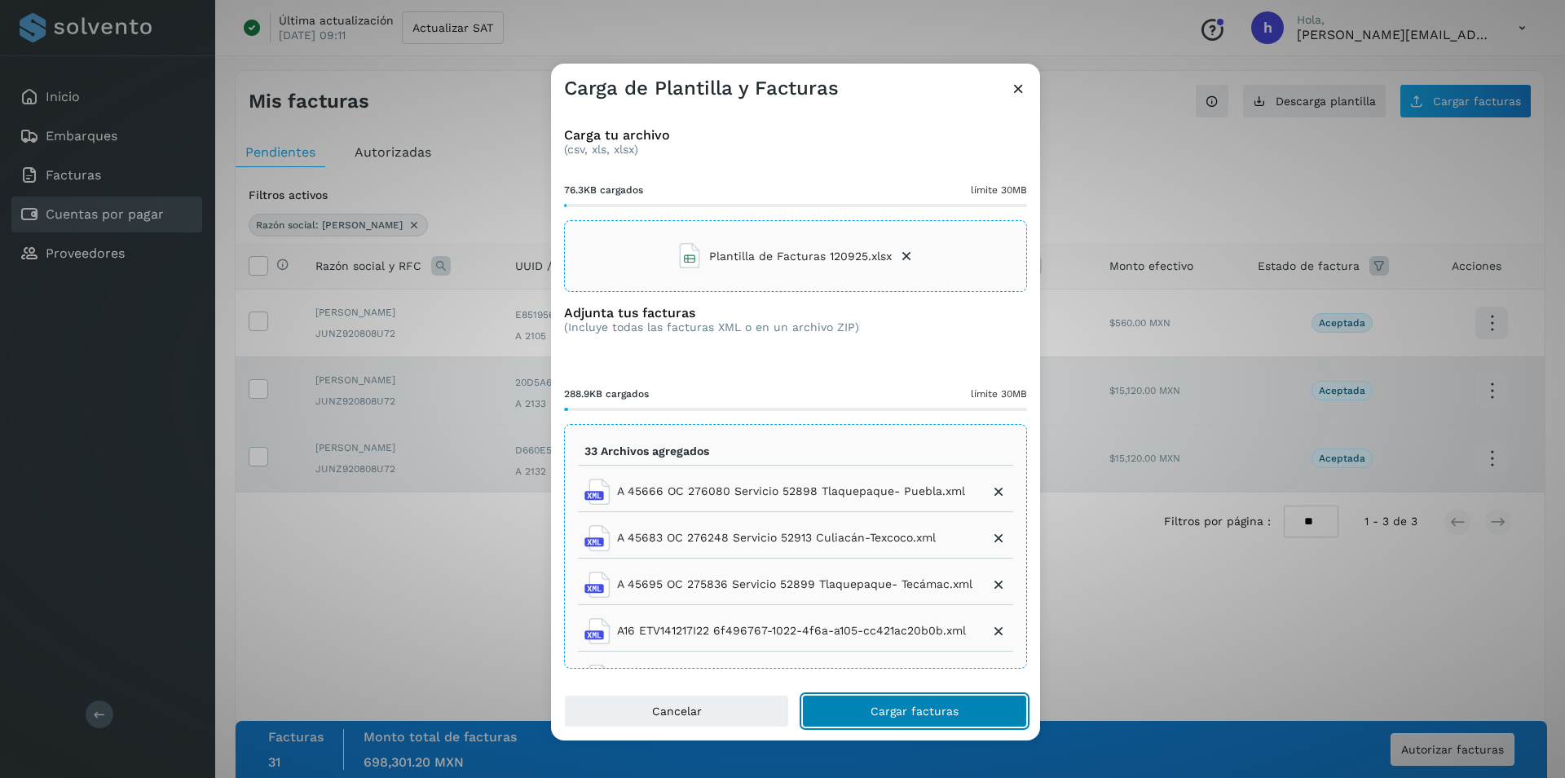
click at [903, 713] on span "Cargar facturas" at bounding box center [915, 710] width 88 height 11
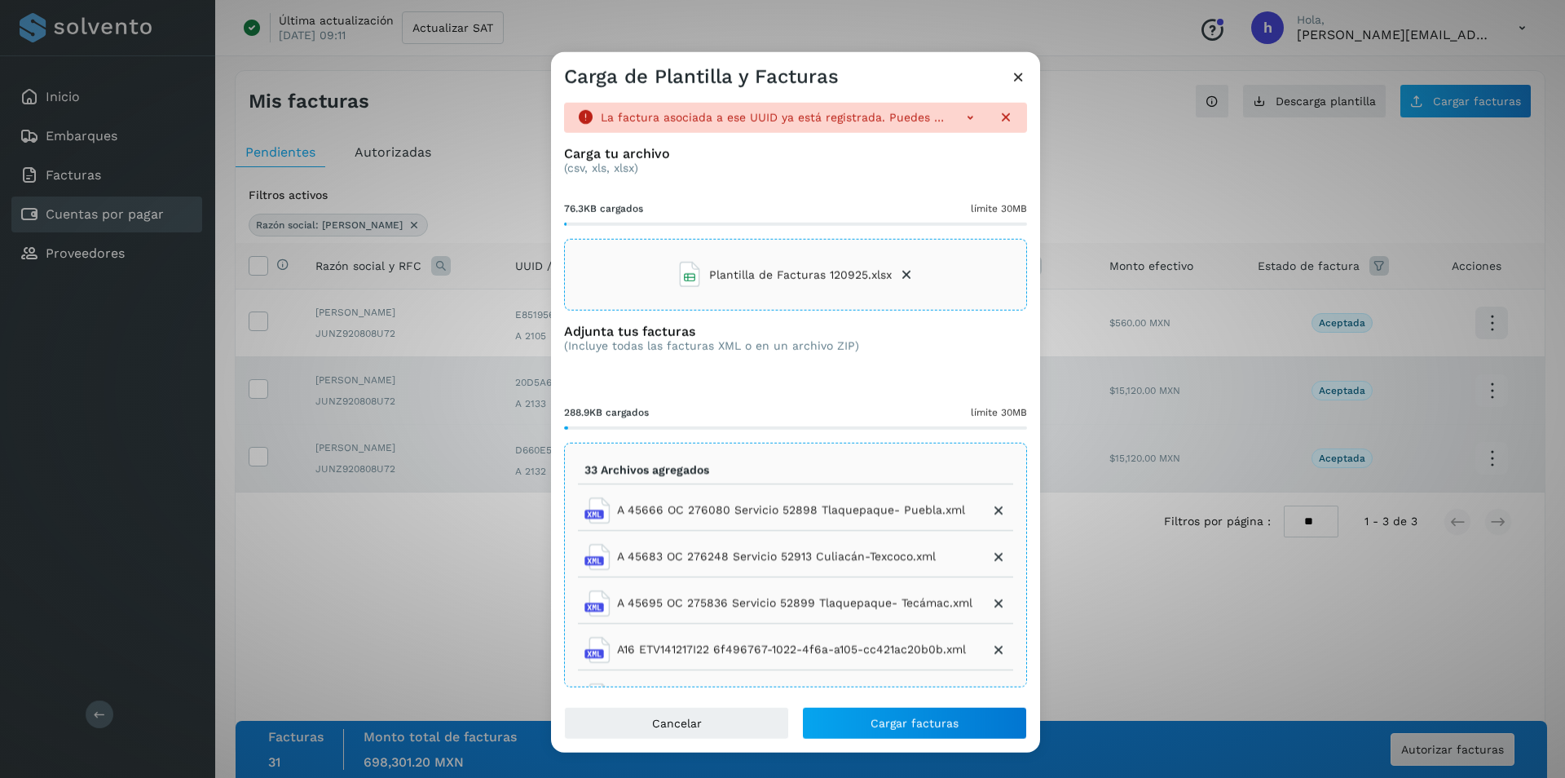
click at [1025, 76] on icon at bounding box center [1018, 76] width 17 height 17
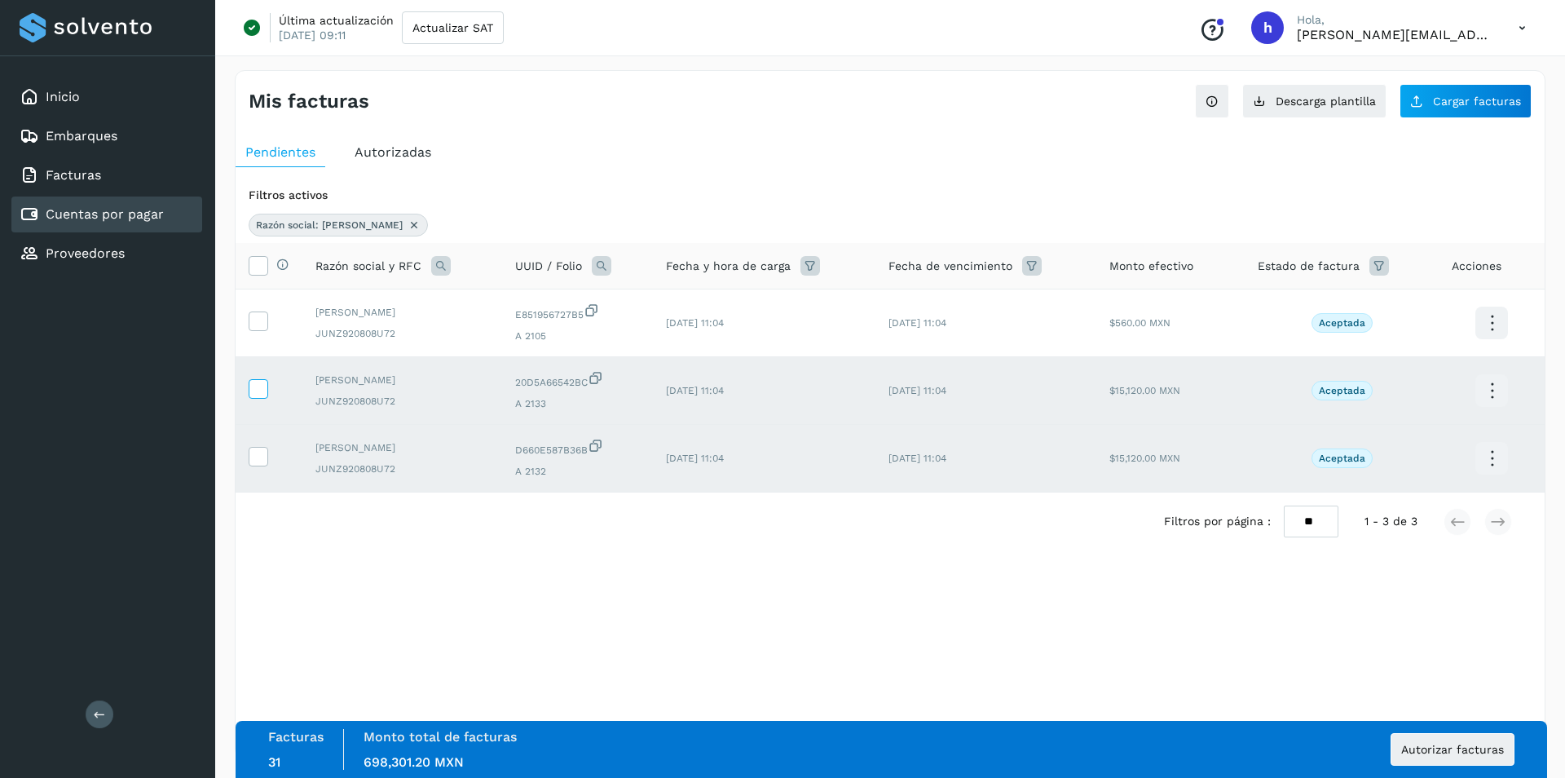
click at [255, 392] on icon at bounding box center [257, 387] width 17 height 17
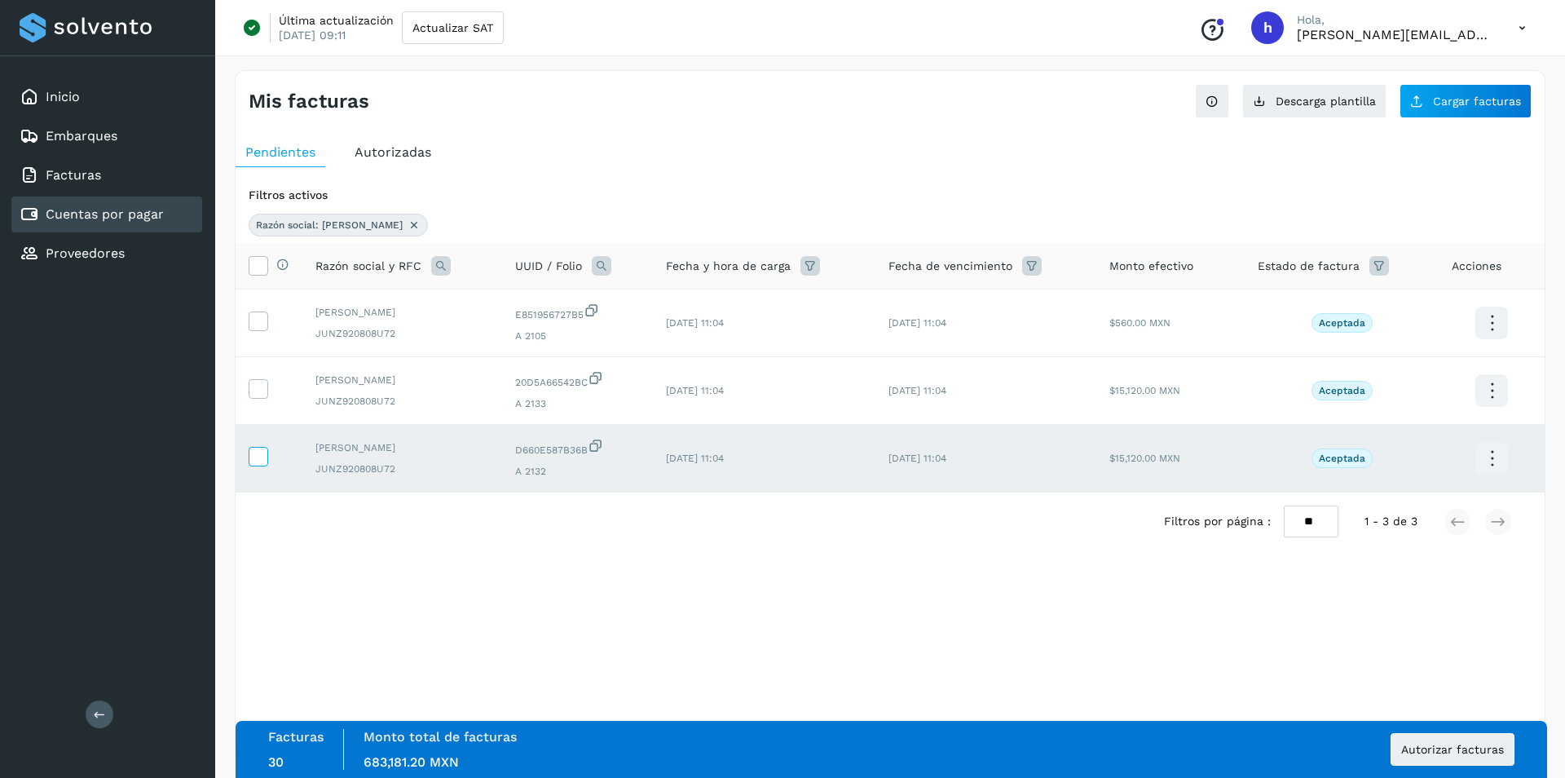
click at [255, 463] on icon at bounding box center [257, 455] width 17 height 17
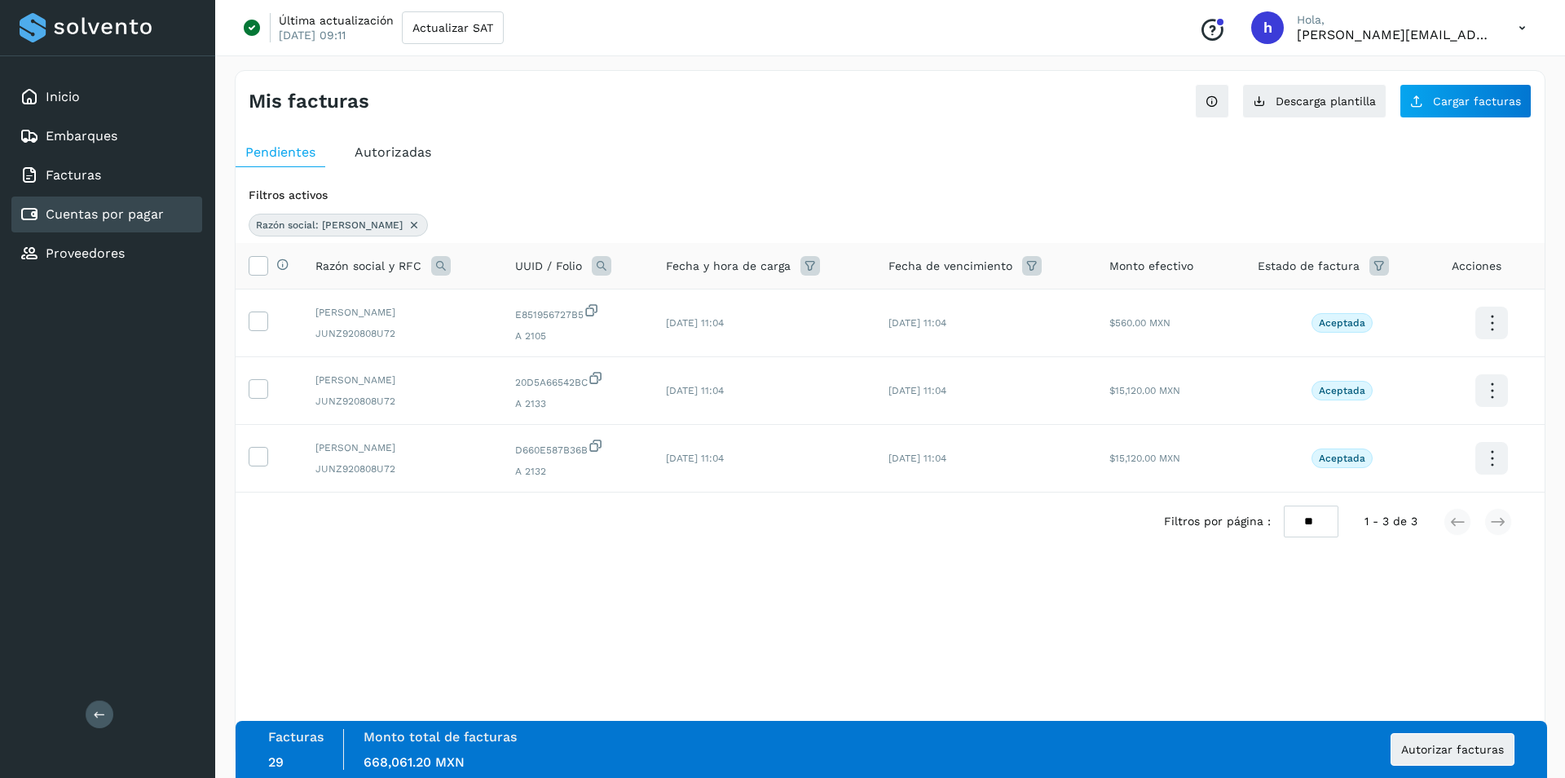
click at [1488, 392] on icon at bounding box center [1492, 391] width 38 height 38
click at [1439, 372] on button "Ver Detalle" at bounding box center [1410, 375] width 194 height 32
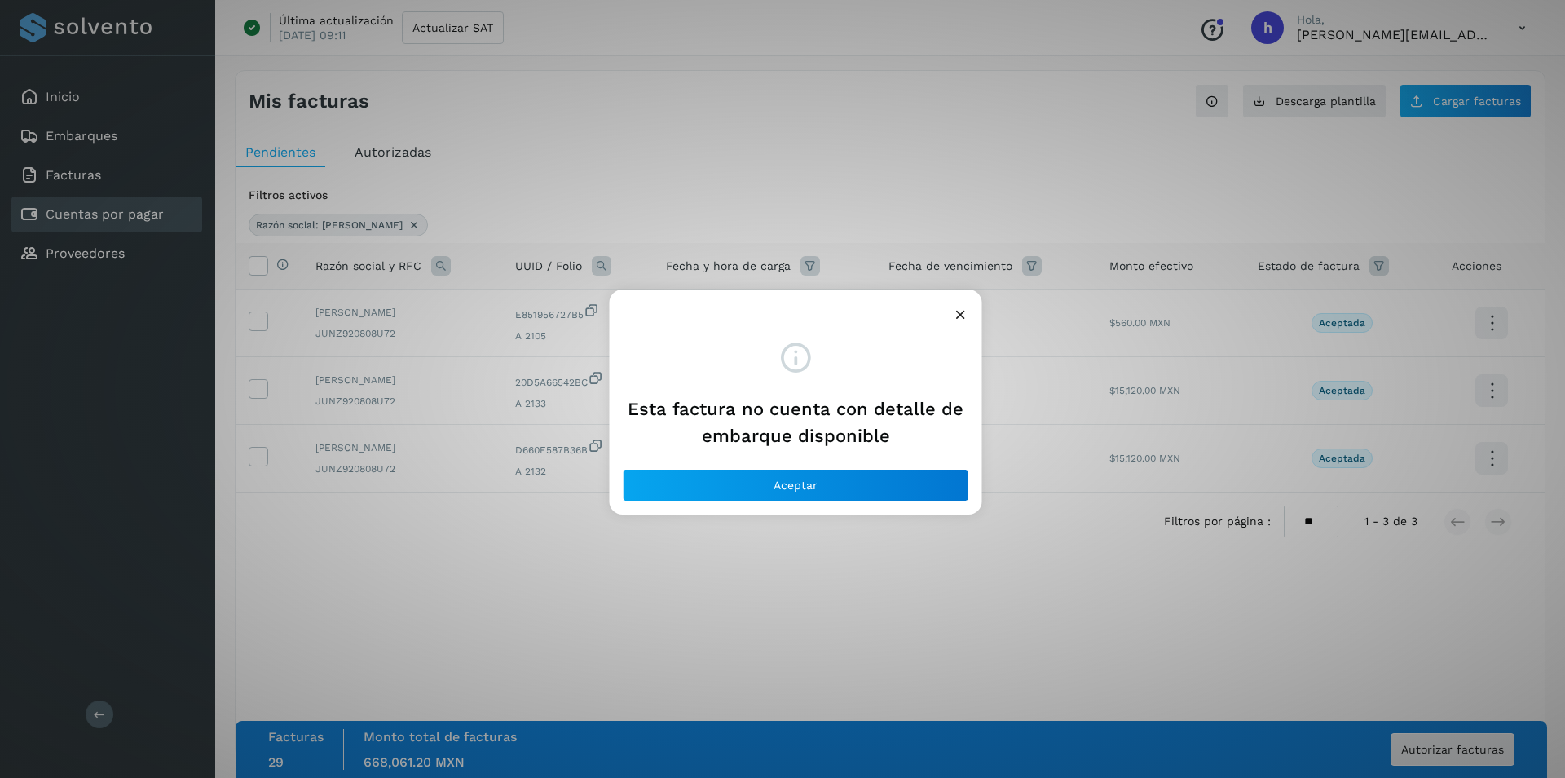
click at [966, 307] on icon at bounding box center [960, 314] width 17 height 17
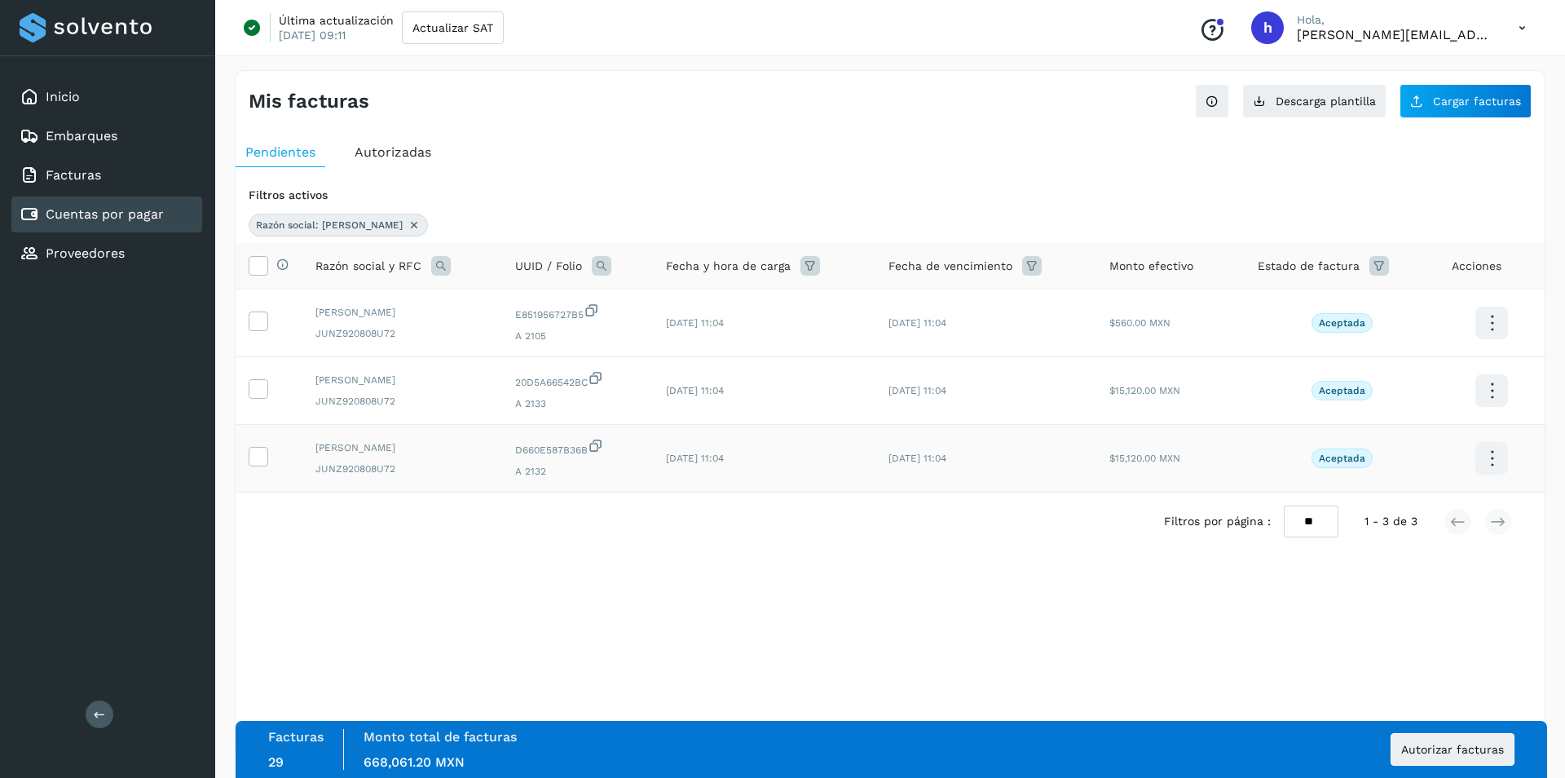
click at [1485, 456] on icon at bounding box center [1492, 458] width 38 height 38
click at [924, 571] on div at bounding box center [782, 389] width 1565 height 778
click at [259, 461] on icon at bounding box center [257, 455] width 17 height 17
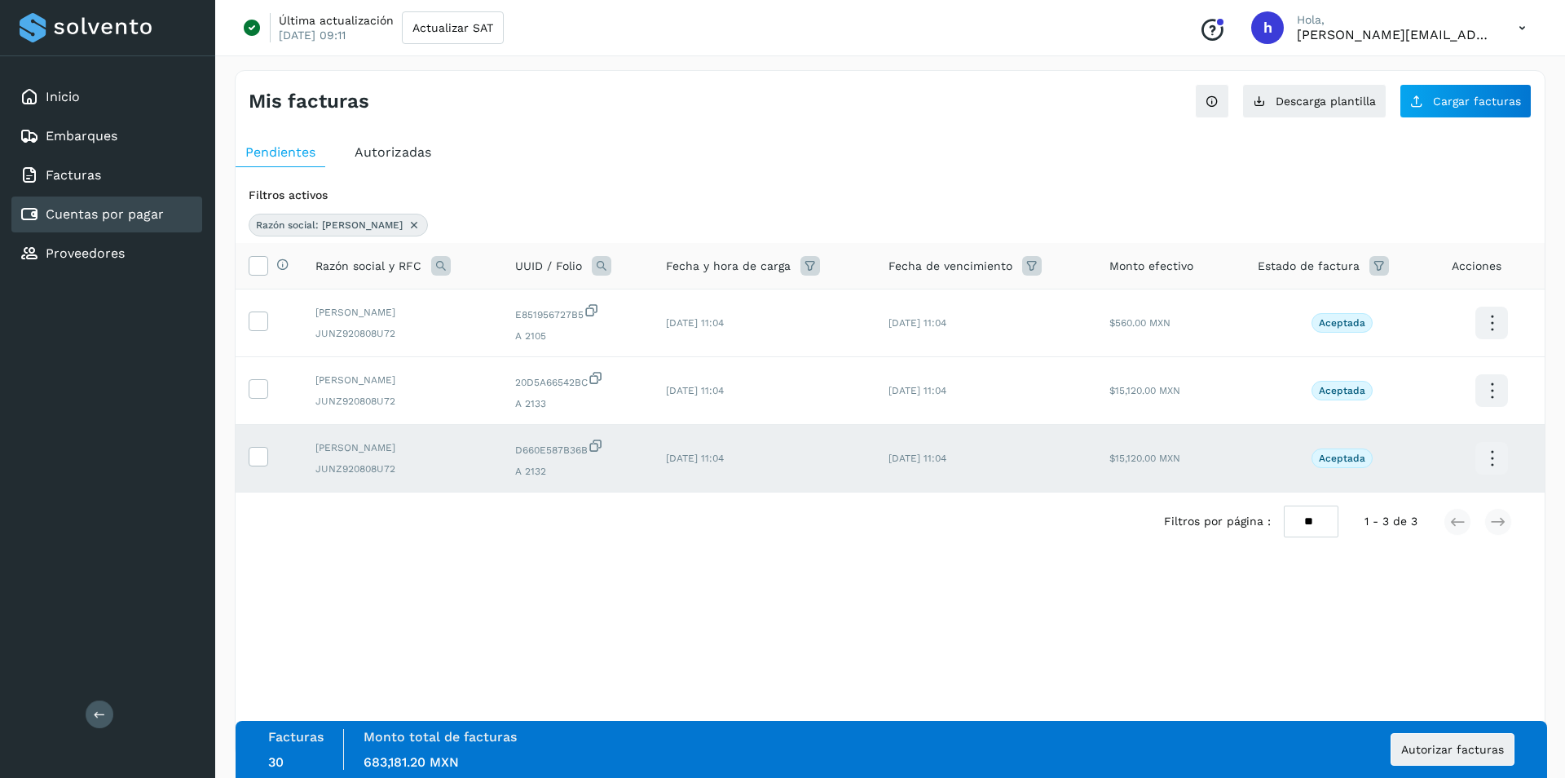
drag, startPoint x: 404, startPoint y: 451, endPoint x: 497, endPoint y: 555, distance: 139.7
click at [497, 555] on div "Selecciona una fecha" at bounding box center [890, 563] width 1309 height 27
click at [255, 455] on icon at bounding box center [257, 455] width 17 height 17
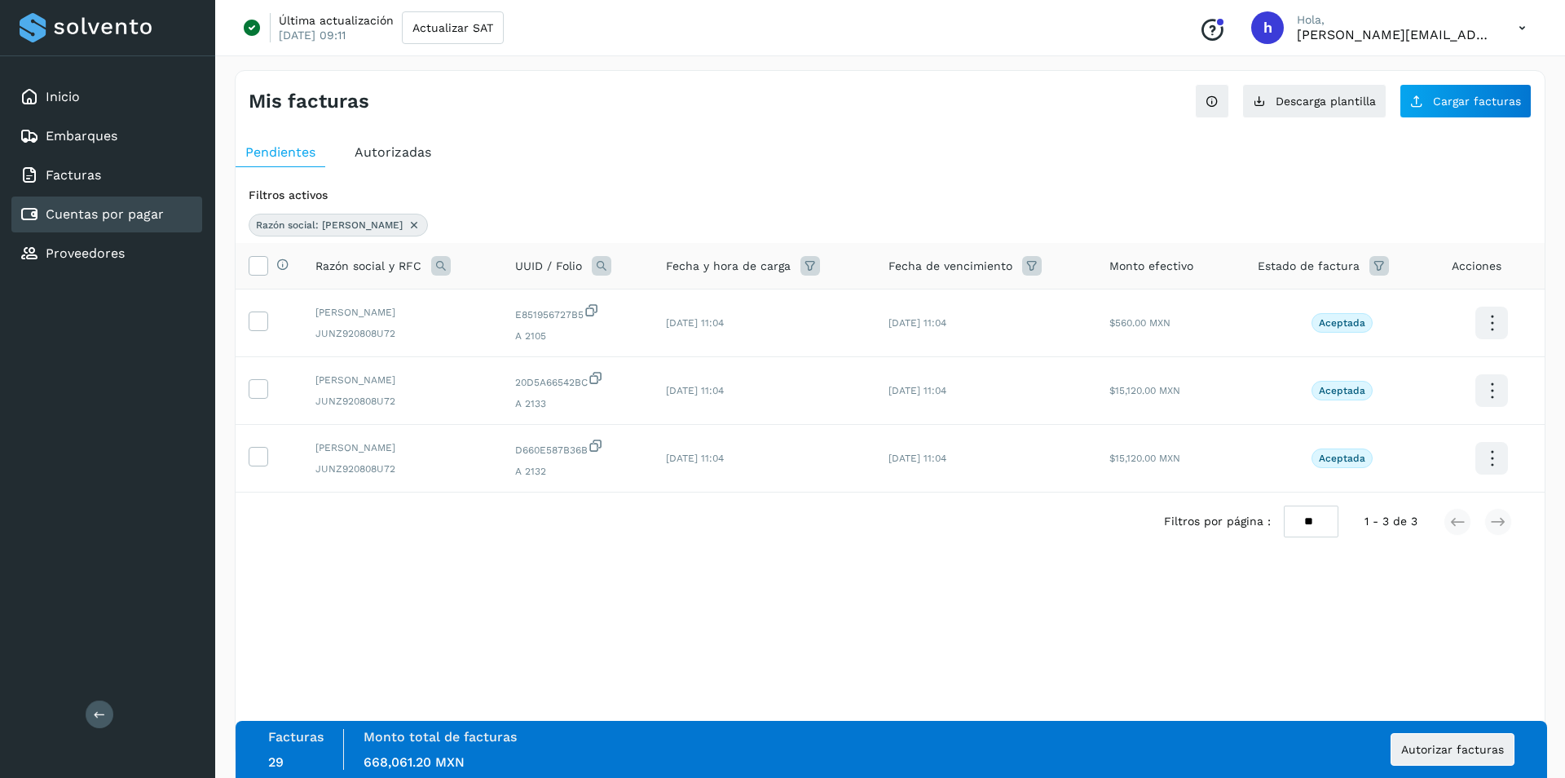
click at [408, 226] on icon at bounding box center [414, 224] width 13 height 13
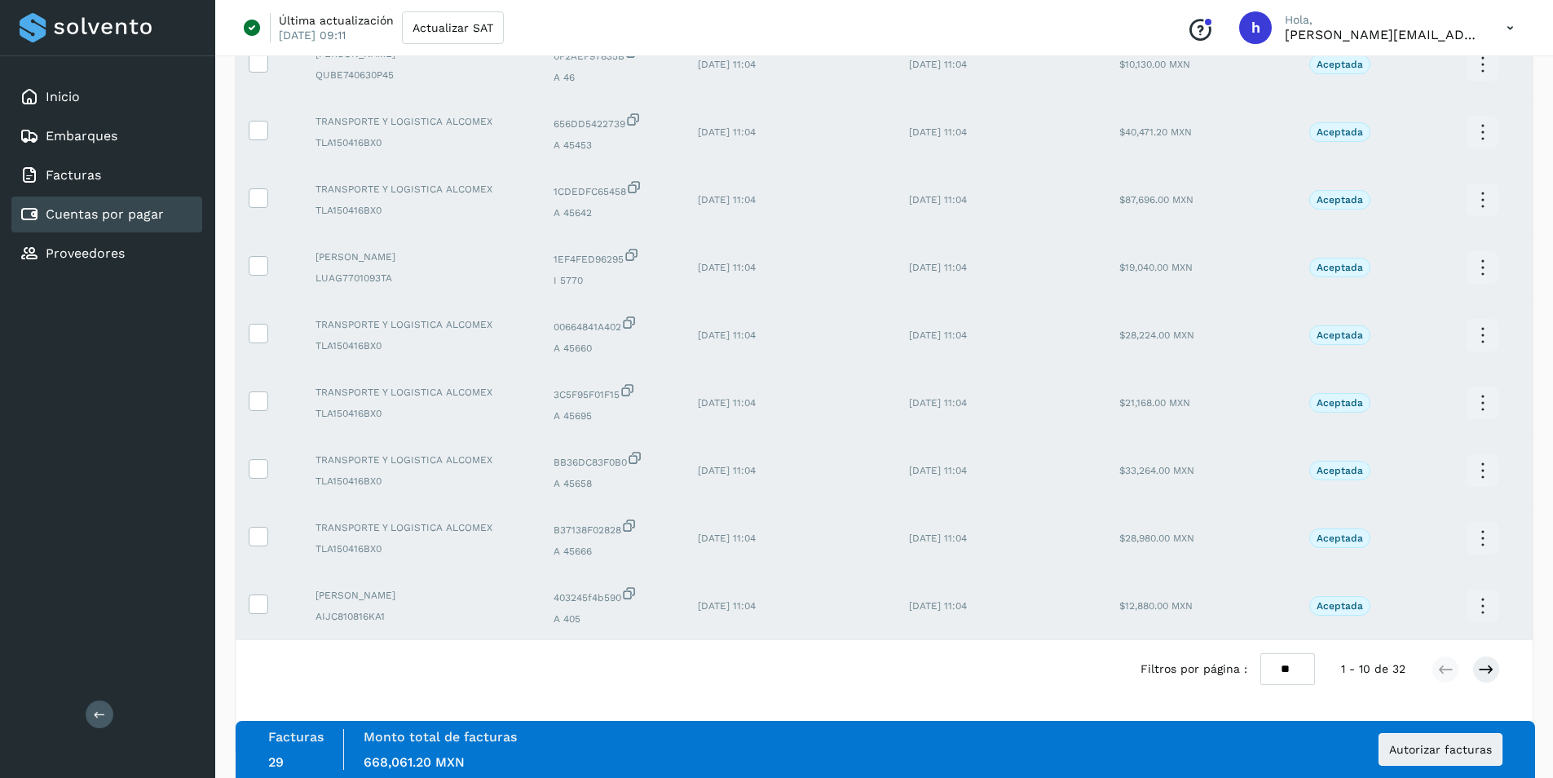
scroll to position [264, 0]
click at [1291, 670] on select "** ** **" at bounding box center [1287, 668] width 55 height 32
select select "**"
click at [1270, 652] on select "** ** **" at bounding box center [1287, 668] width 55 height 32
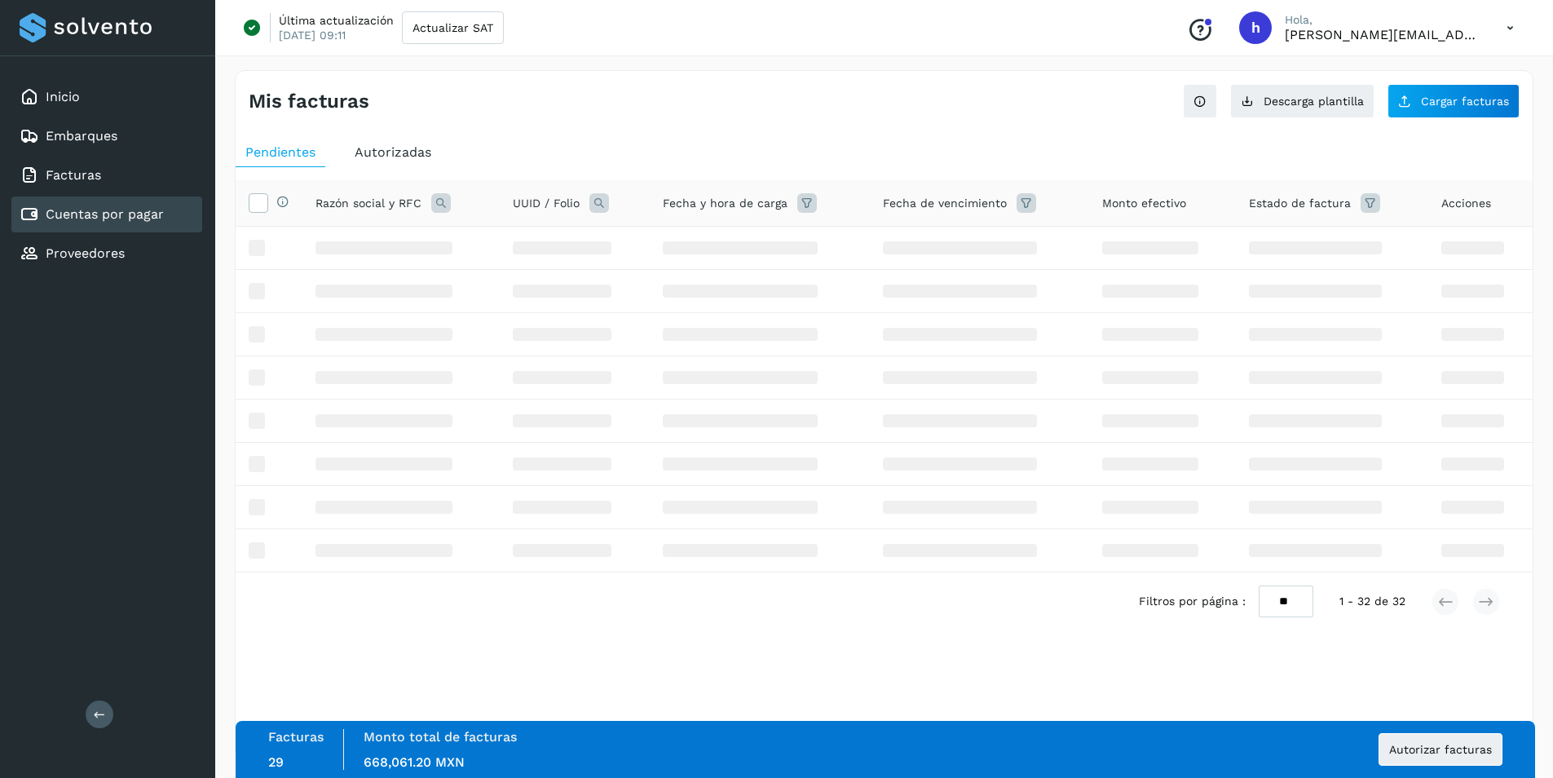
scroll to position [0, 0]
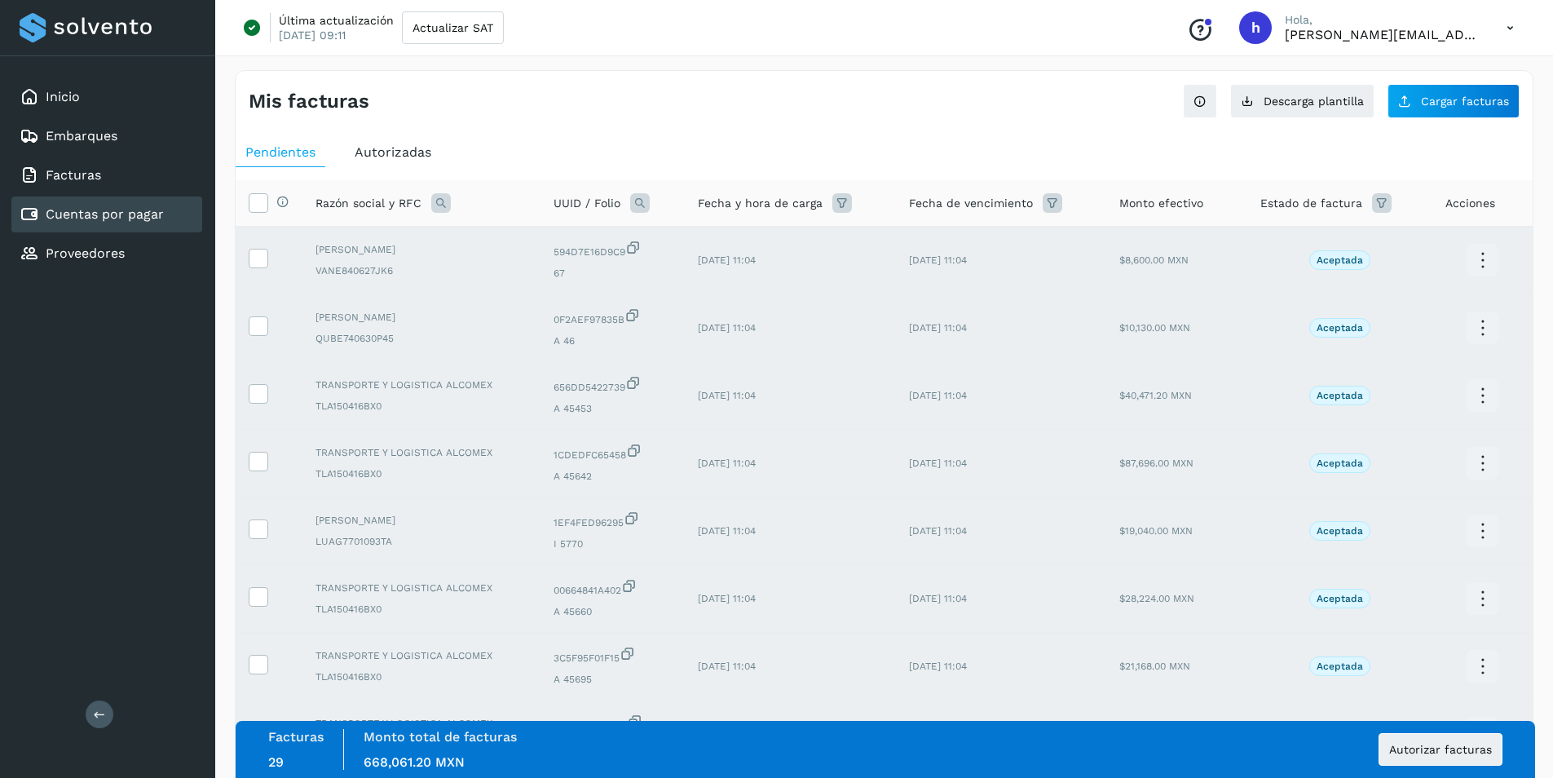
click at [654, 117] on div "Mis facturas Ver instrucciones para cargar Facturas Descarga plantilla Cargar f…" at bounding box center [884, 94] width 1297 height 47
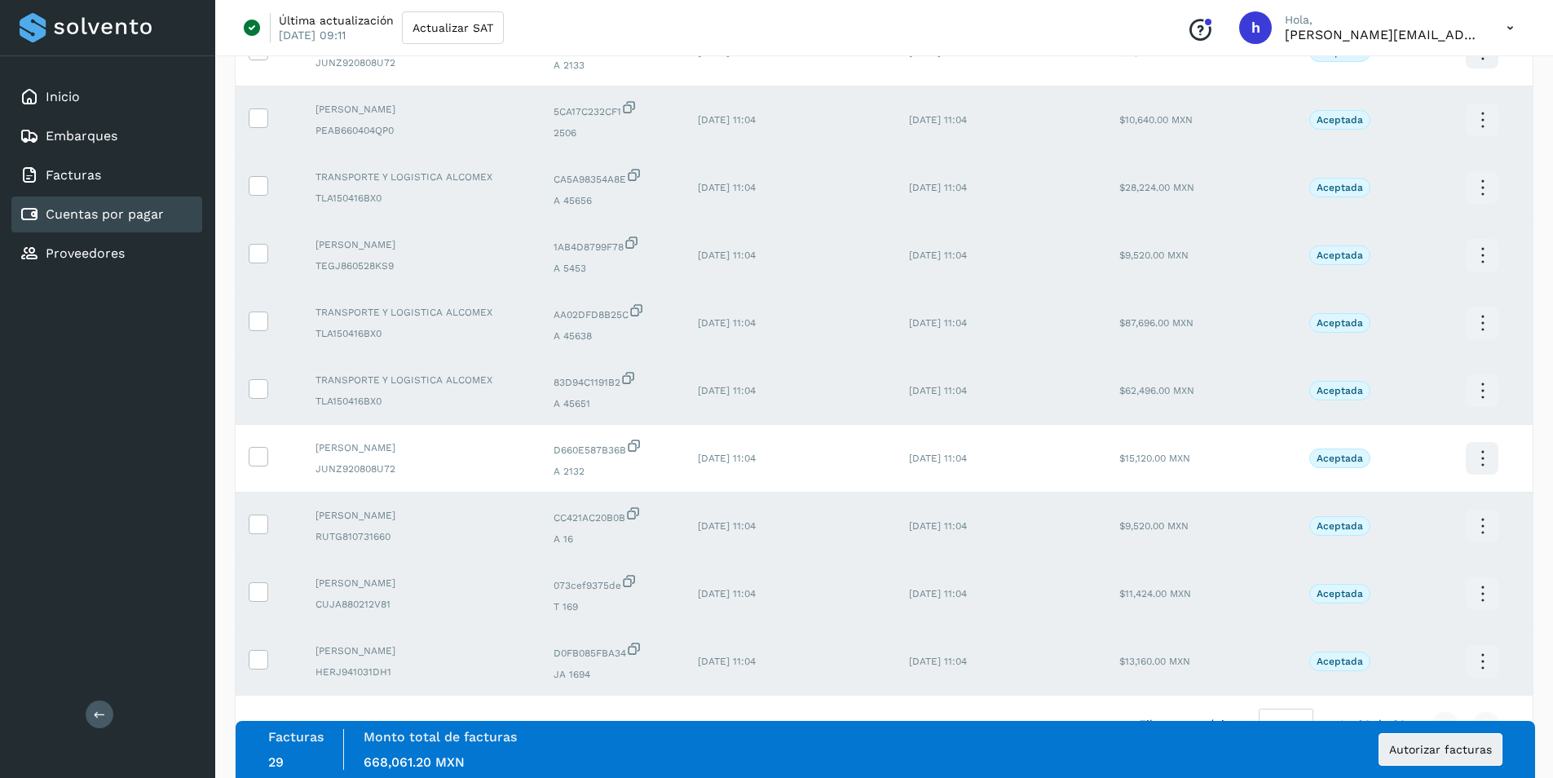
scroll to position [1753, 0]
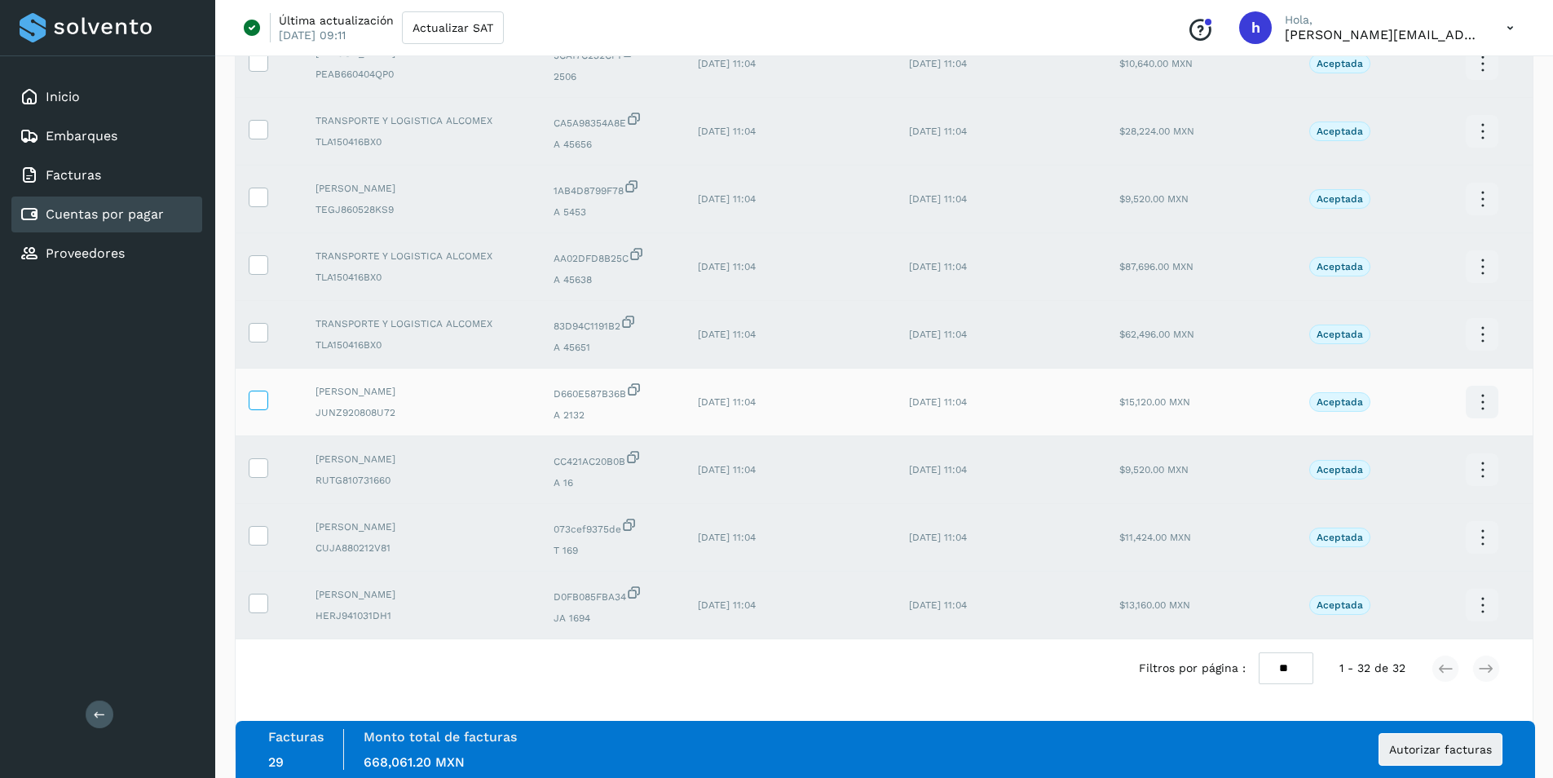
click at [259, 404] on icon at bounding box center [257, 398] width 17 height 17
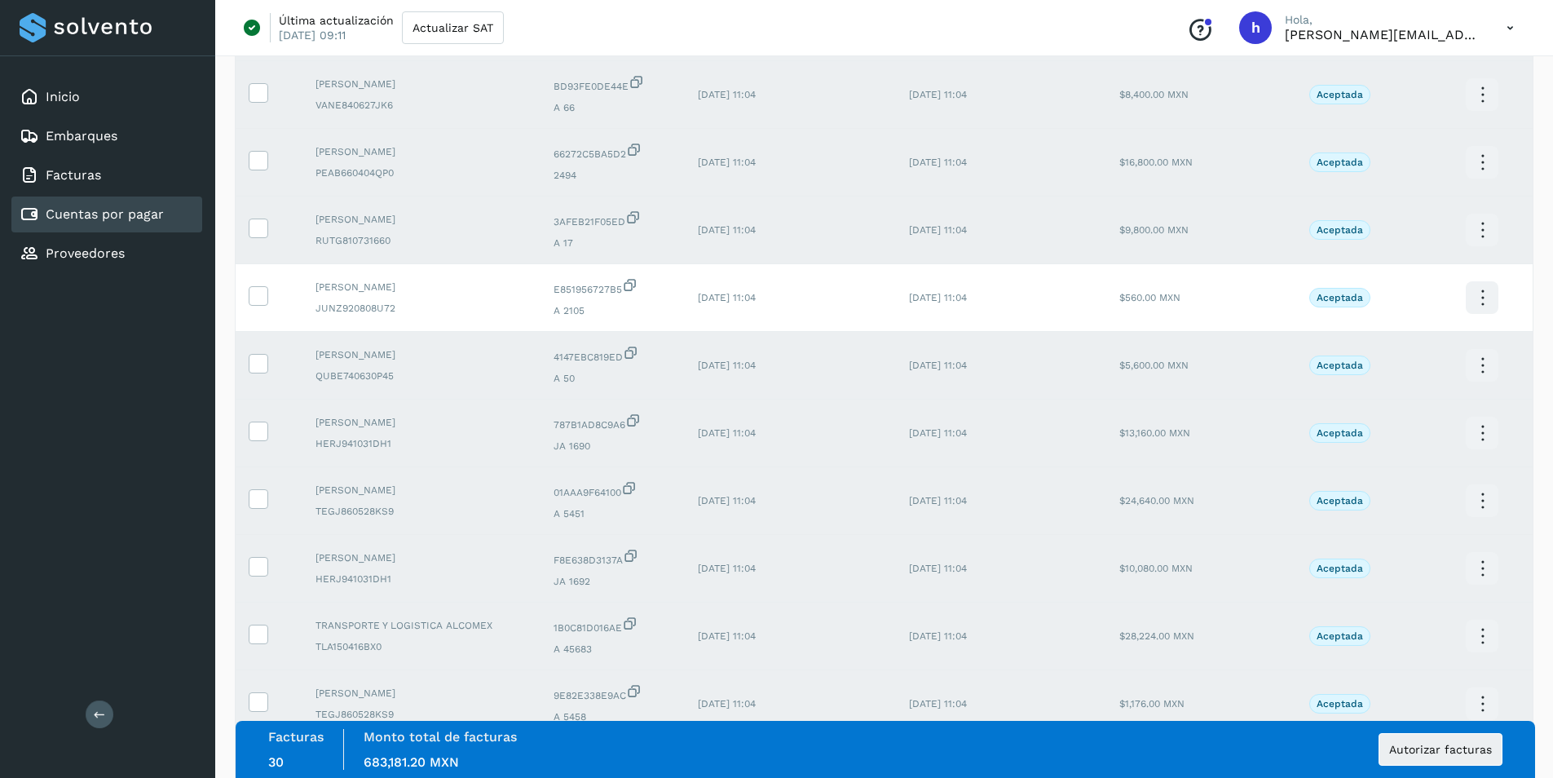
scroll to position [1263, 0]
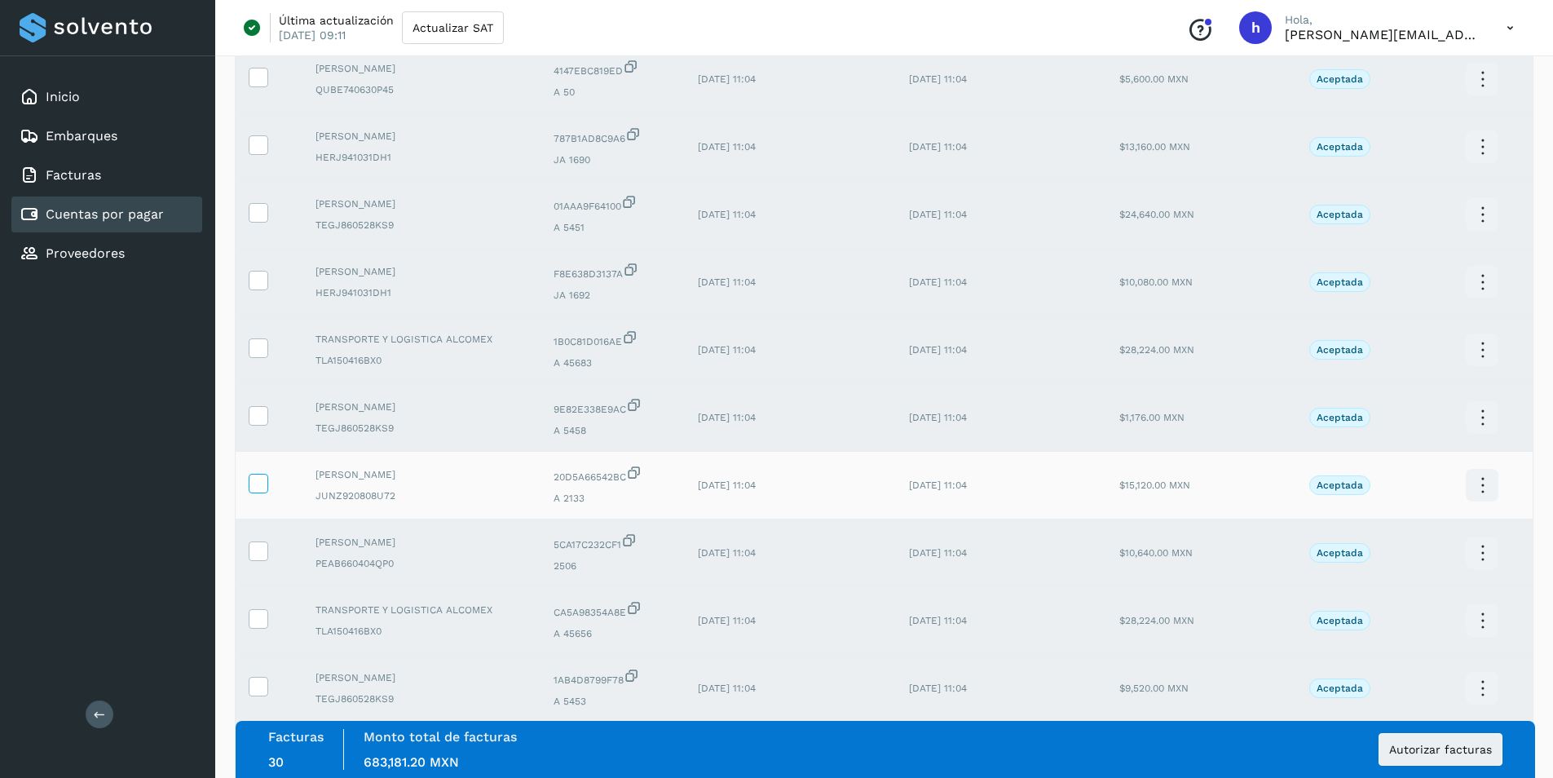
click at [261, 483] on icon at bounding box center [257, 482] width 17 height 17
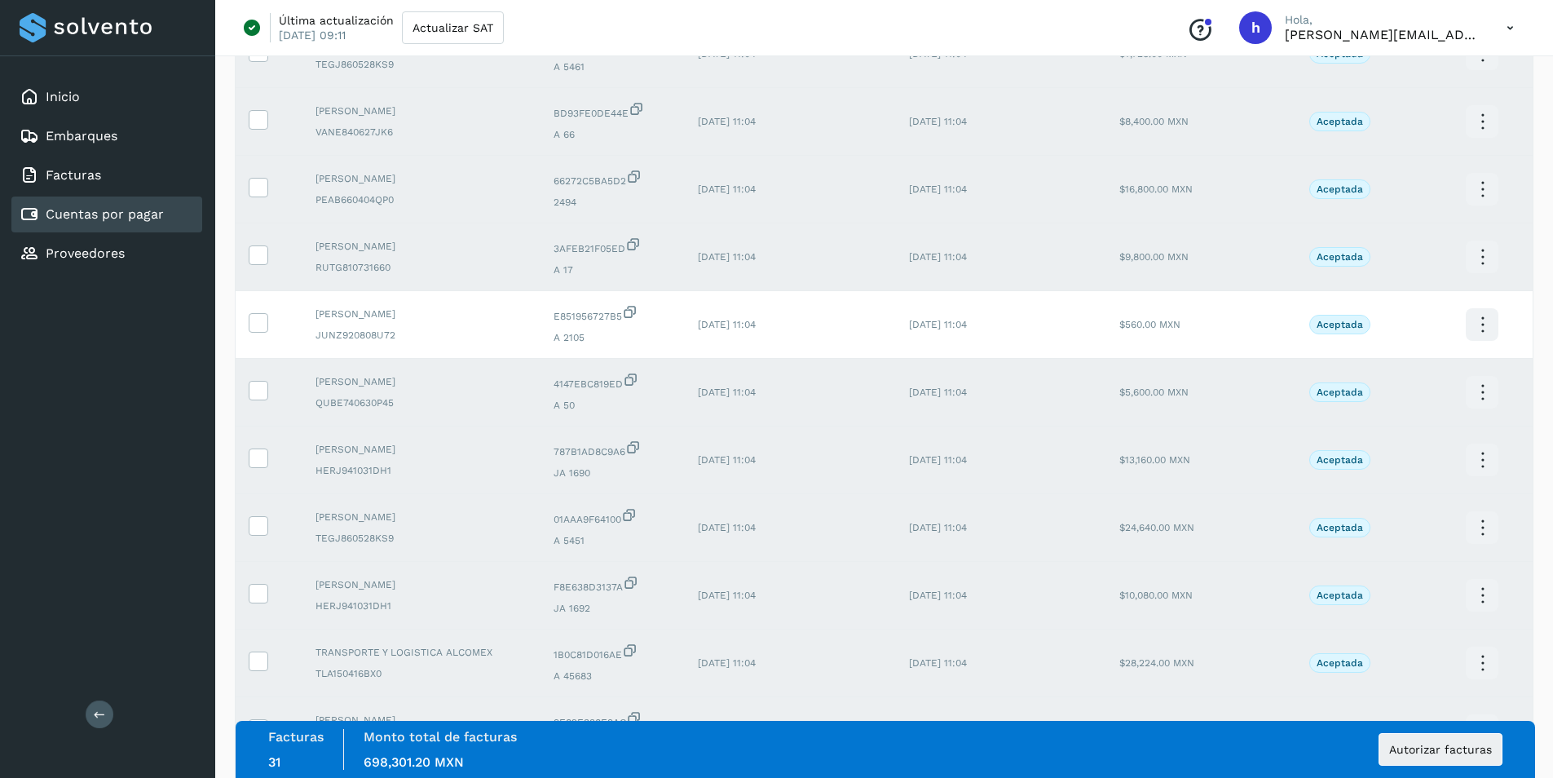
scroll to position [937, 0]
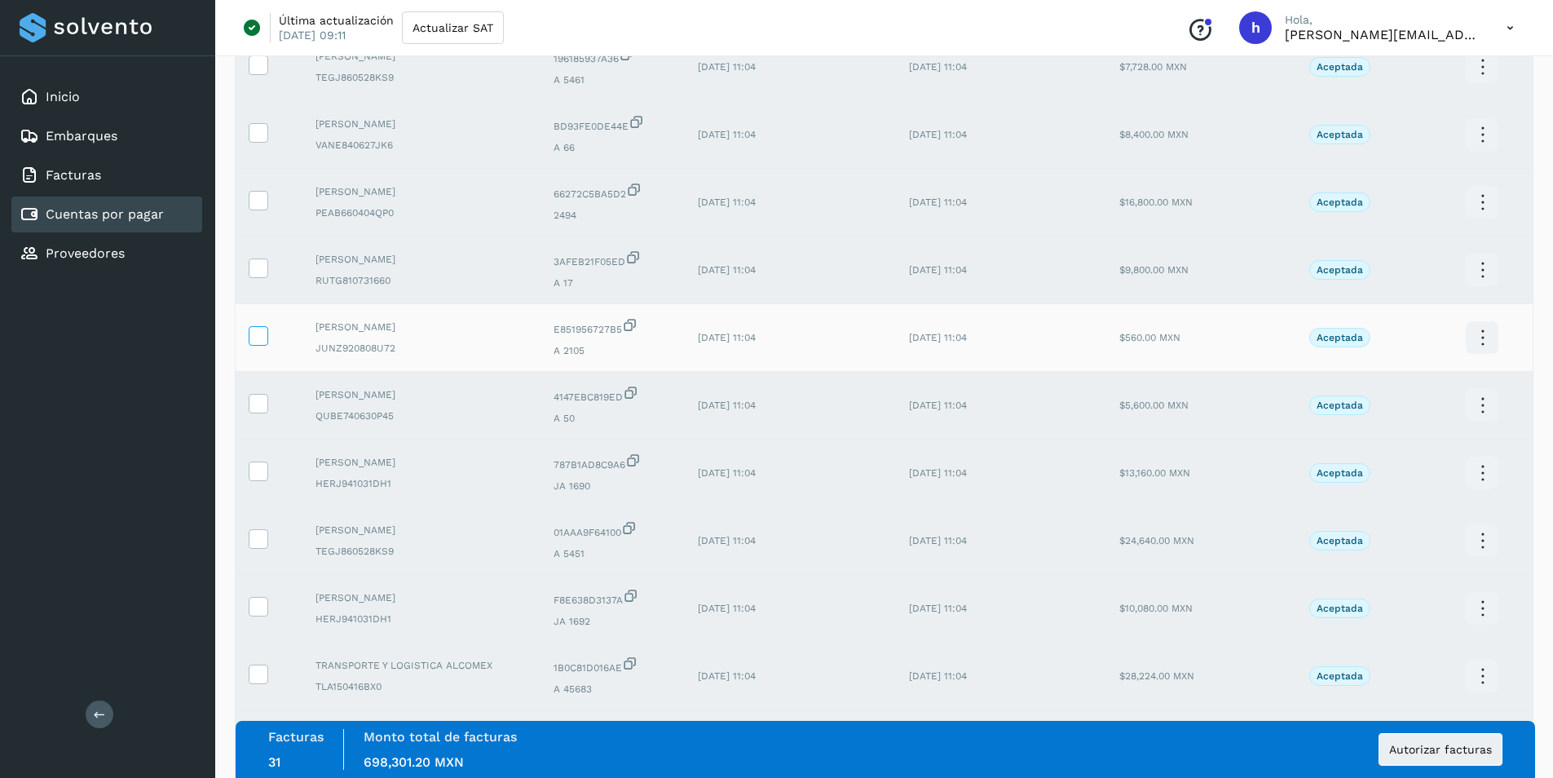
click at [262, 339] on icon at bounding box center [257, 334] width 17 height 17
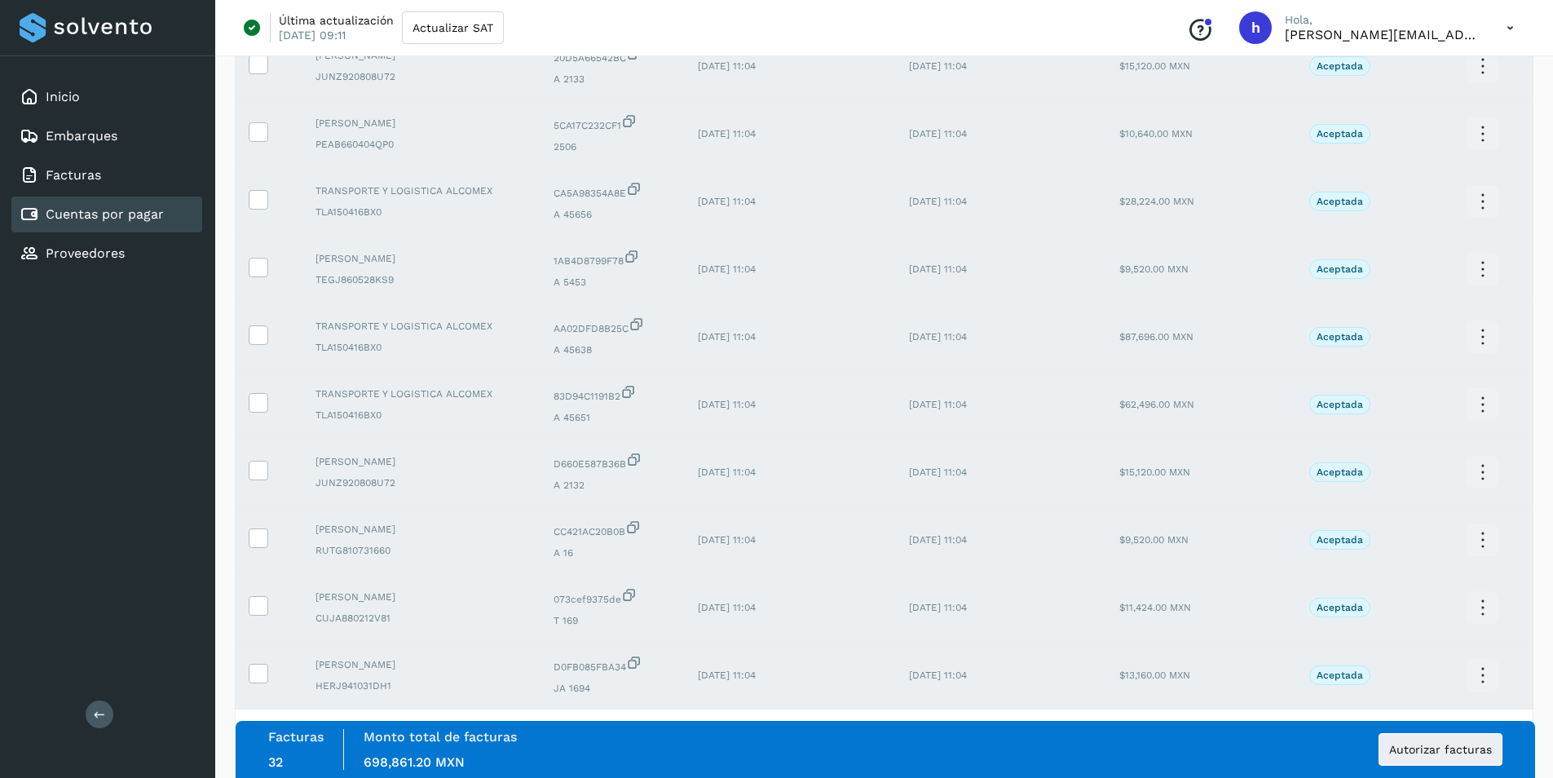
scroll to position [1753, 0]
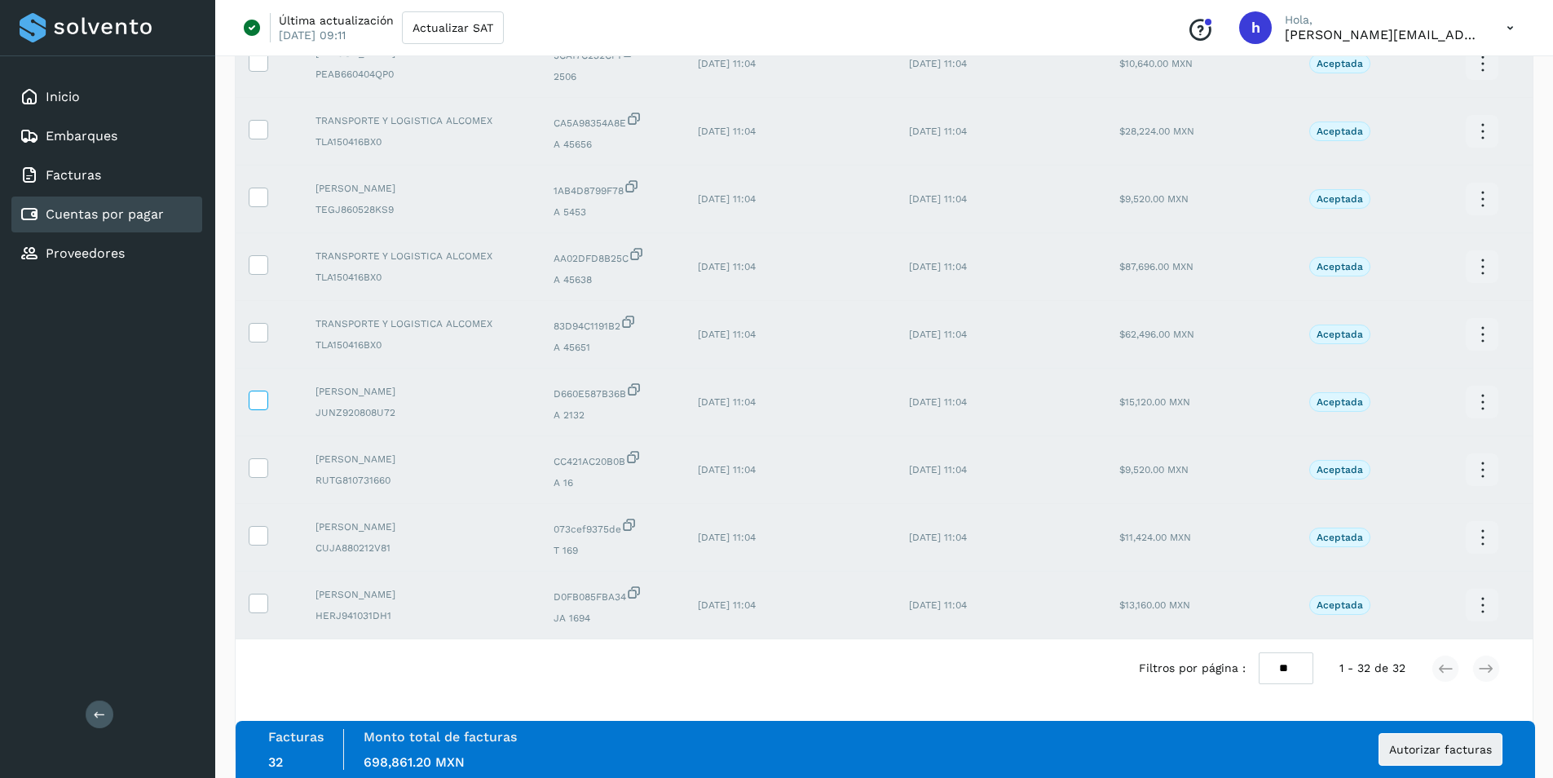
click at [263, 401] on icon at bounding box center [257, 398] width 17 height 17
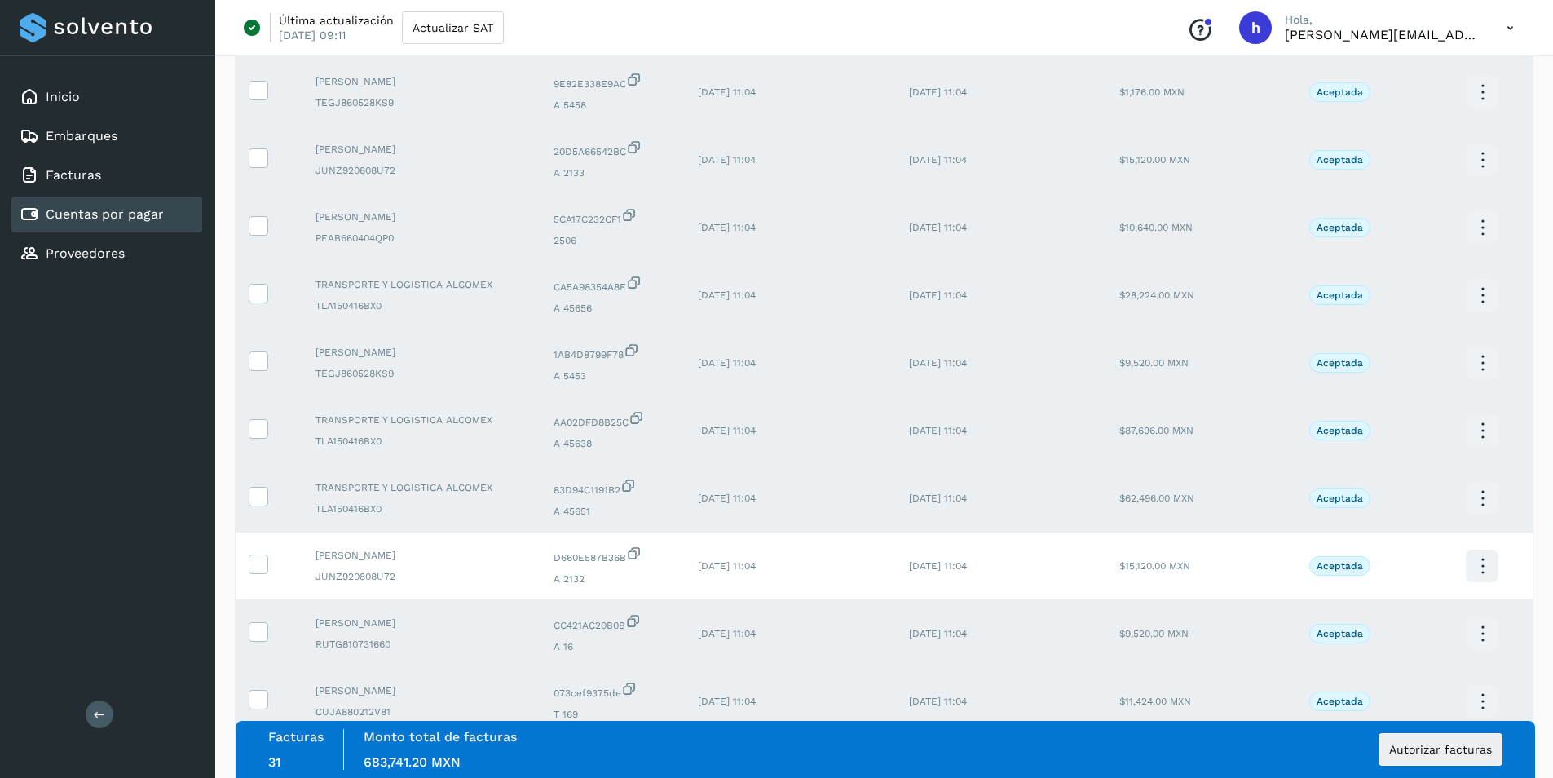
scroll to position [1590, 0]
click at [256, 161] on icon at bounding box center [257, 156] width 17 height 17
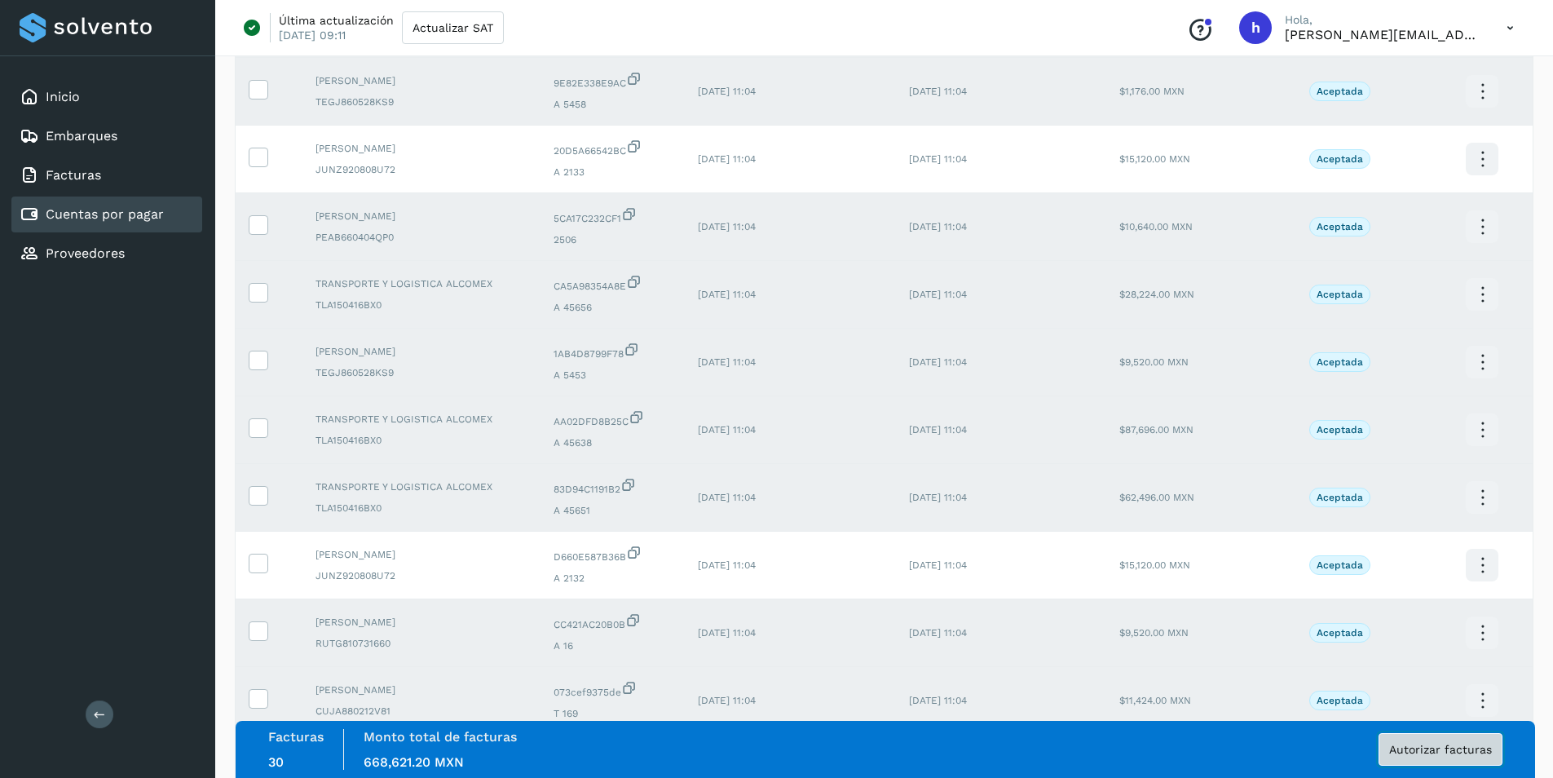
click at [1435, 746] on span "Autorizar facturas" at bounding box center [1440, 748] width 103 height 11
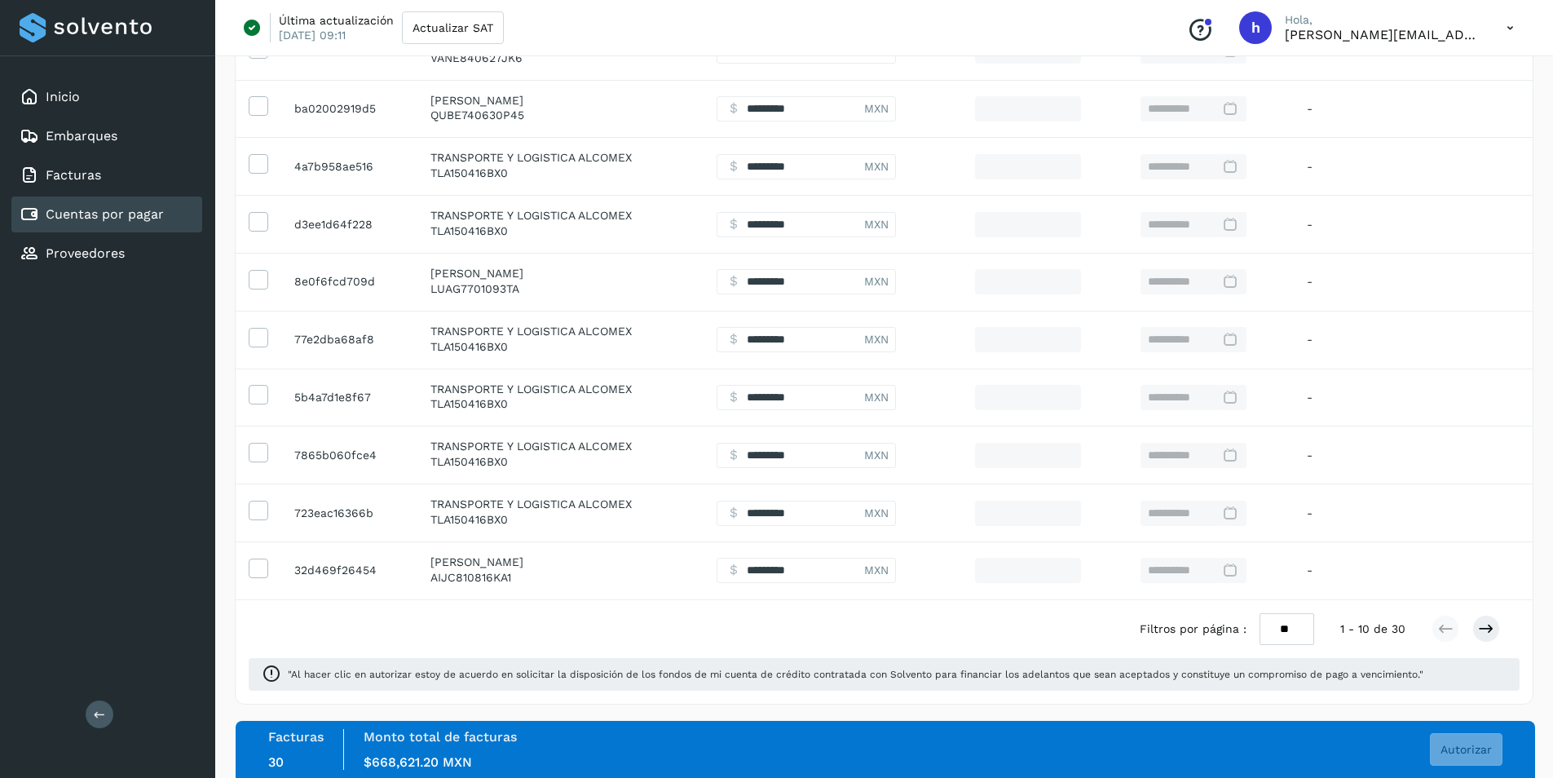
click at [433, 673] on span ""Al hacer clic en autorizar estoy de acuerdo en solicitar la disposición de los…" at bounding box center [897, 674] width 1219 height 15
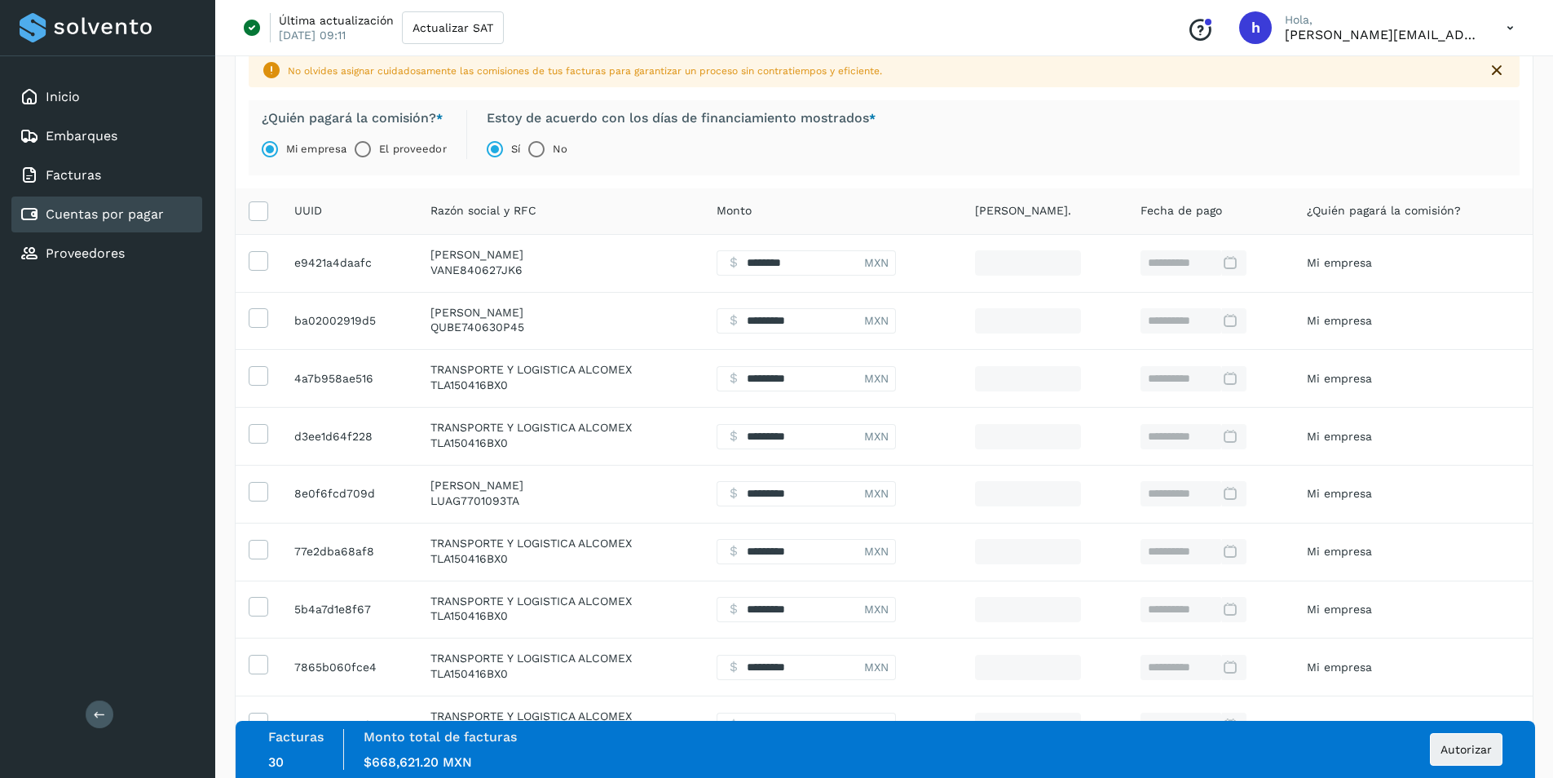
scroll to position [0, 0]
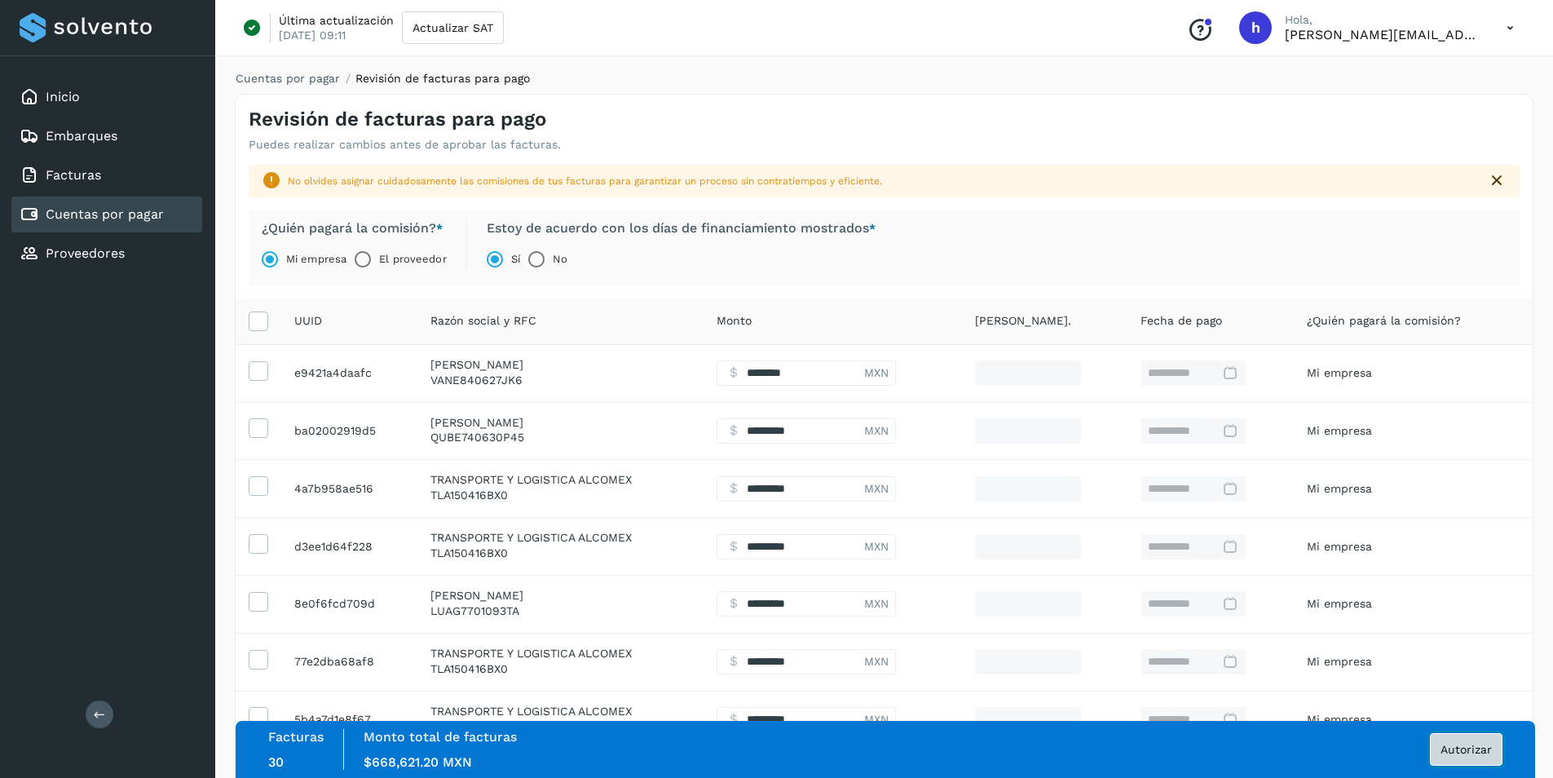
click at [1474, 750] on span "Autorizar" at bounding box center [1465, 748] width 51 height 11
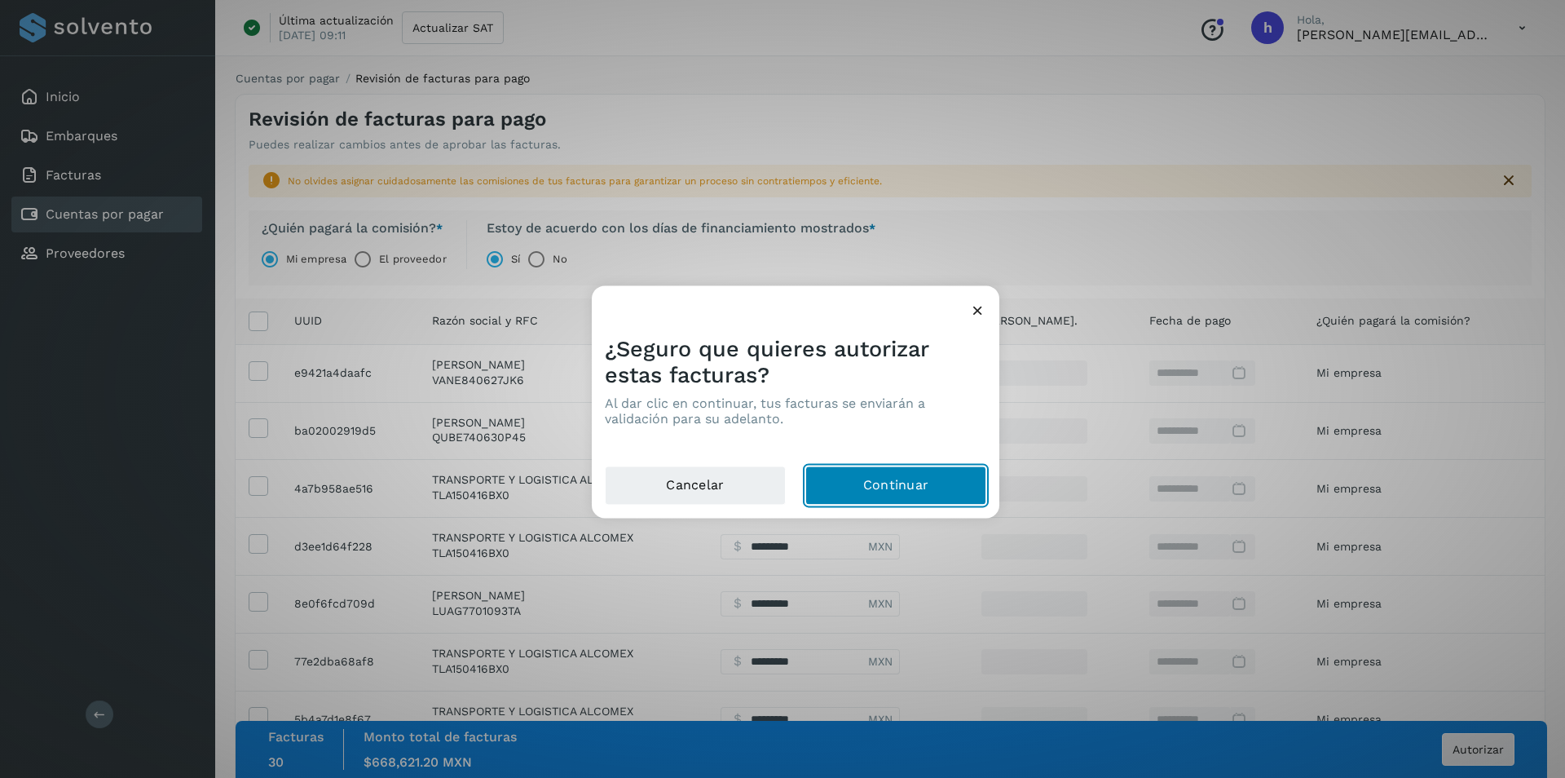
click at [917, 492] on button "Continuar" at bounding box center [895, 485] width 181 height 39
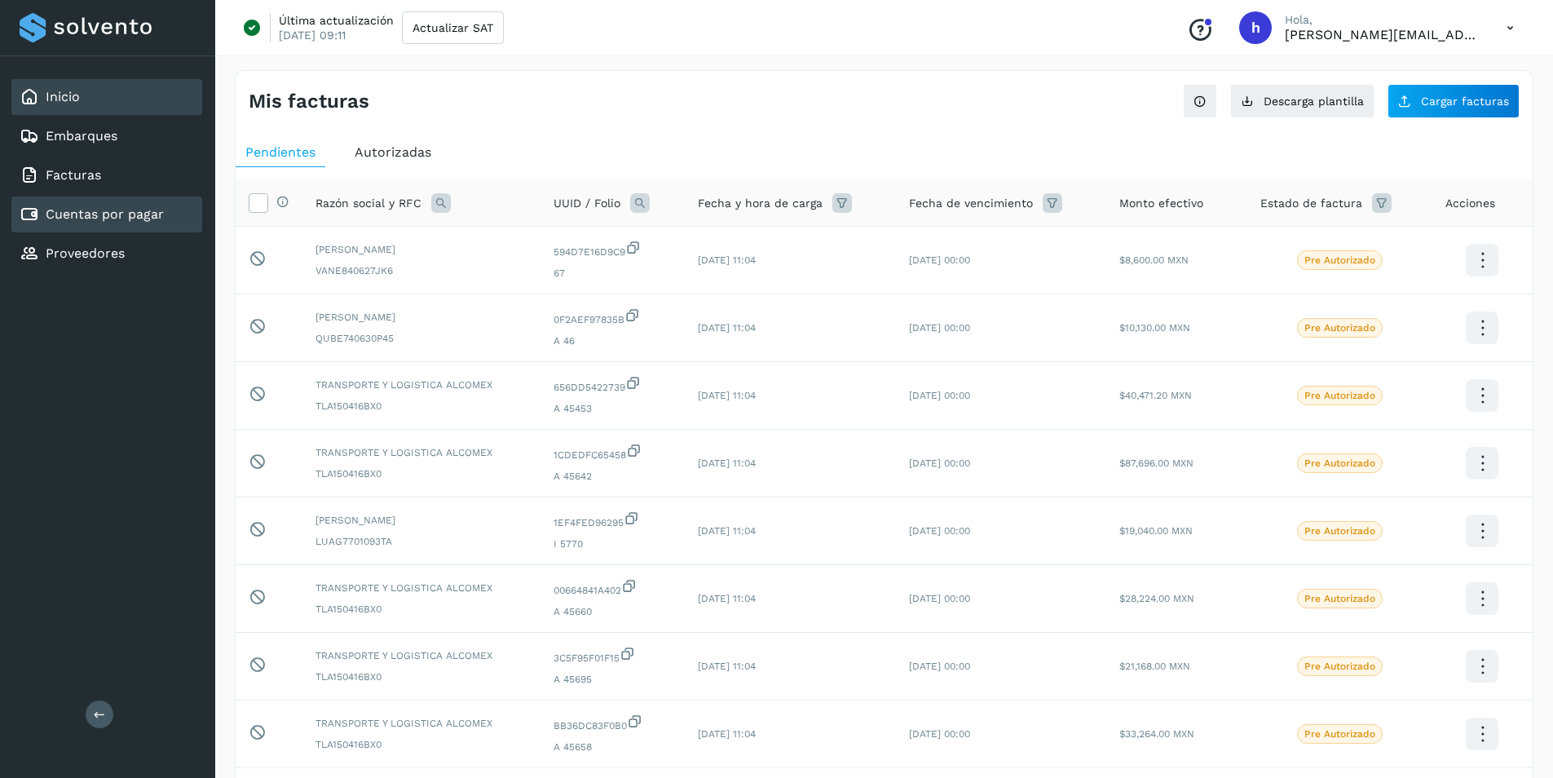
click at [90, 94] on div "Inicio" at bounding box center [106, 97] width 191 height 36
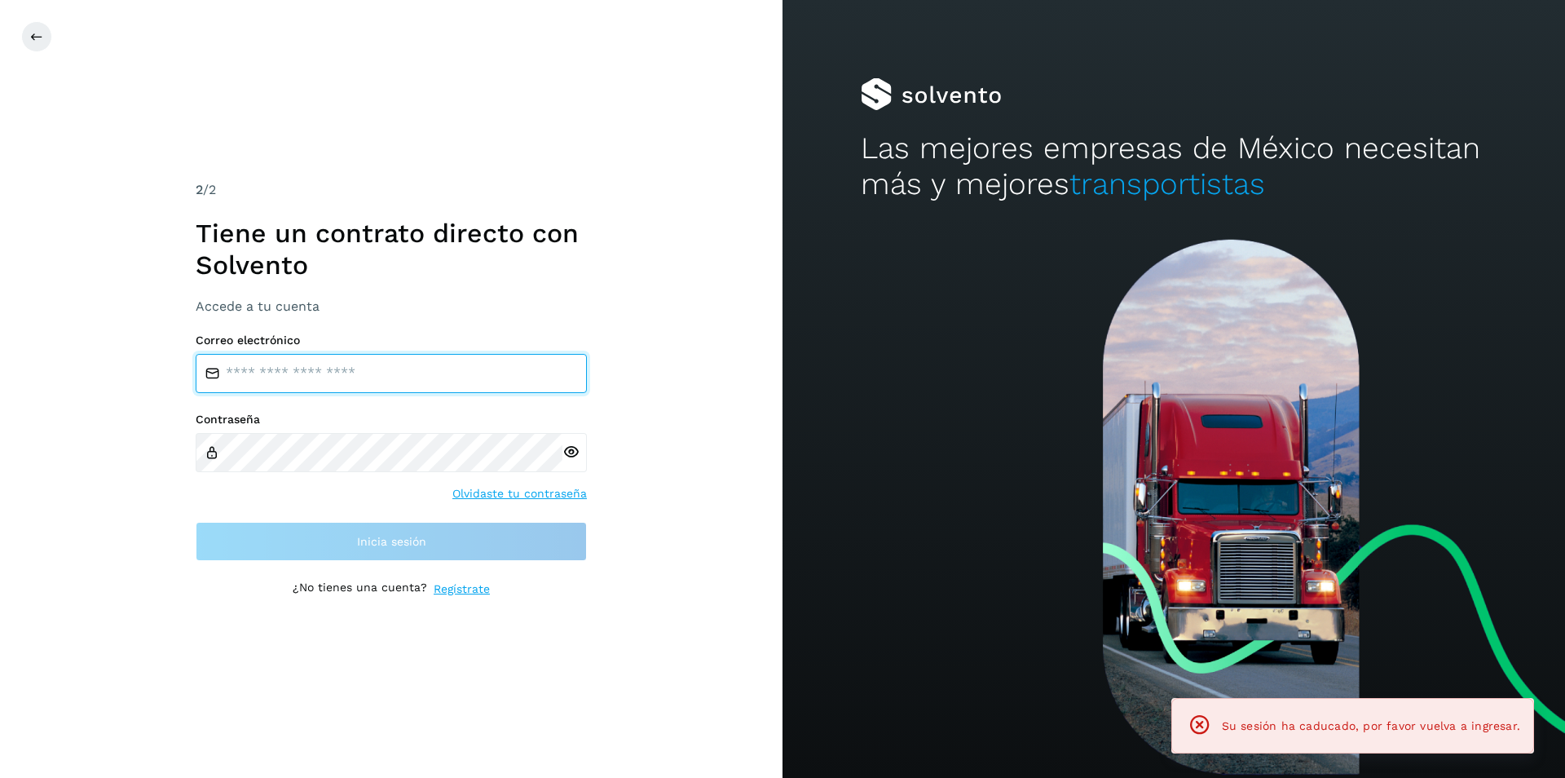
type input "**********"
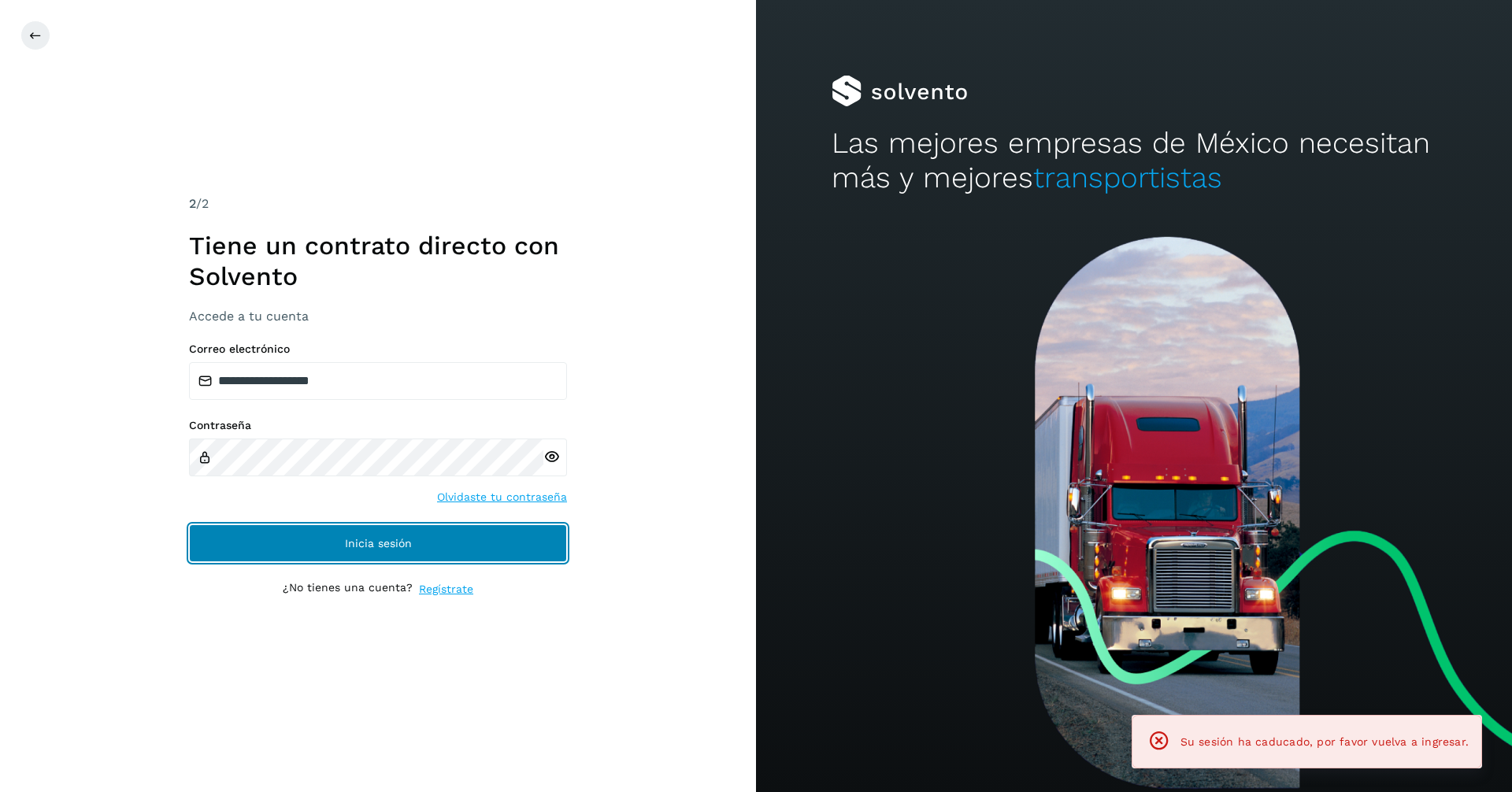
click at [376, 552] on button "Inicia sesión" at bounding box center [378, 543] width 378 height 38
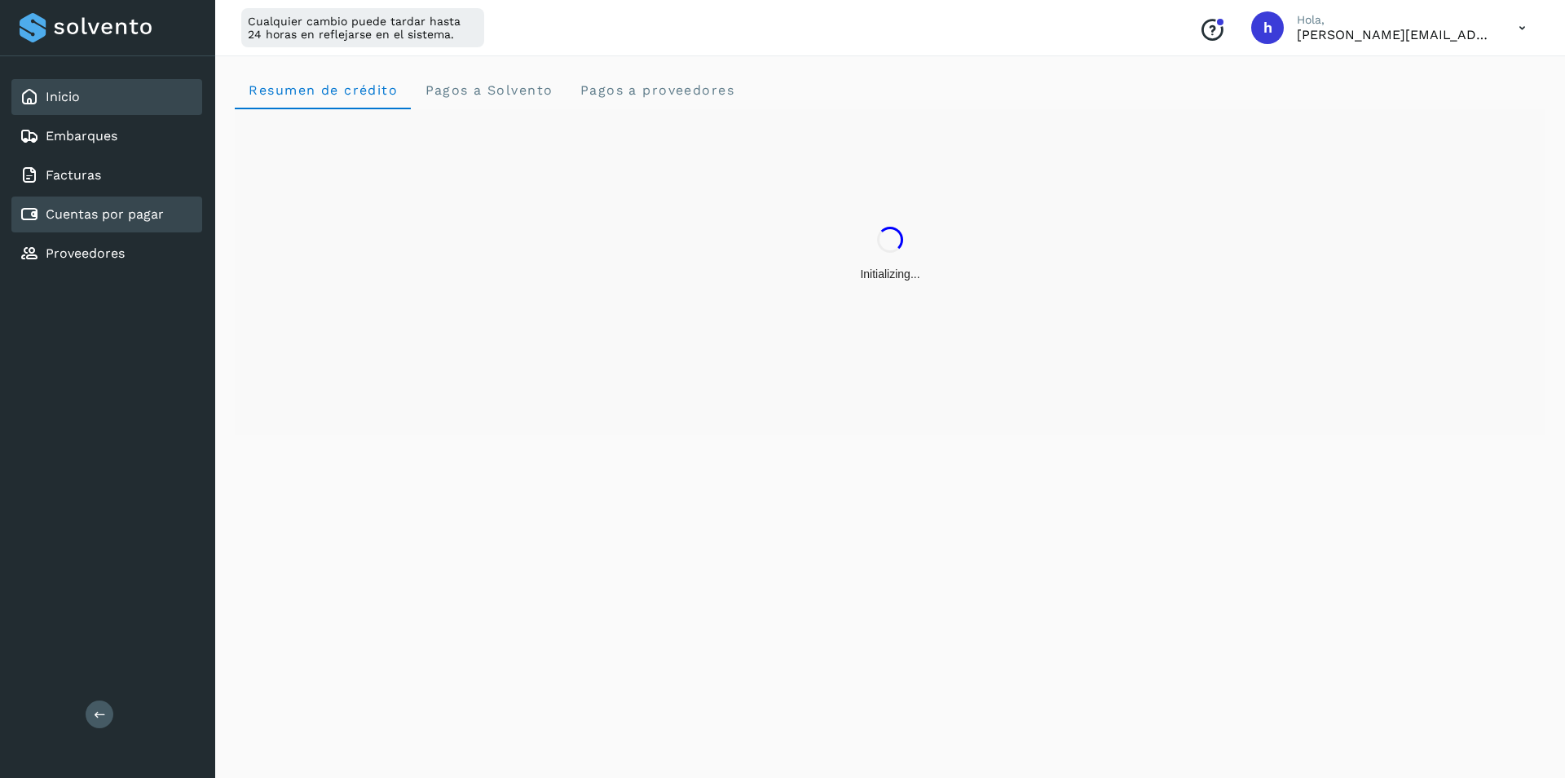
click at [146, 222] on link "Cuentas por pagar" at bounding box center [105, 213] width 118 height 15
